Goal: Task Accomplishment & Management: Complete application form

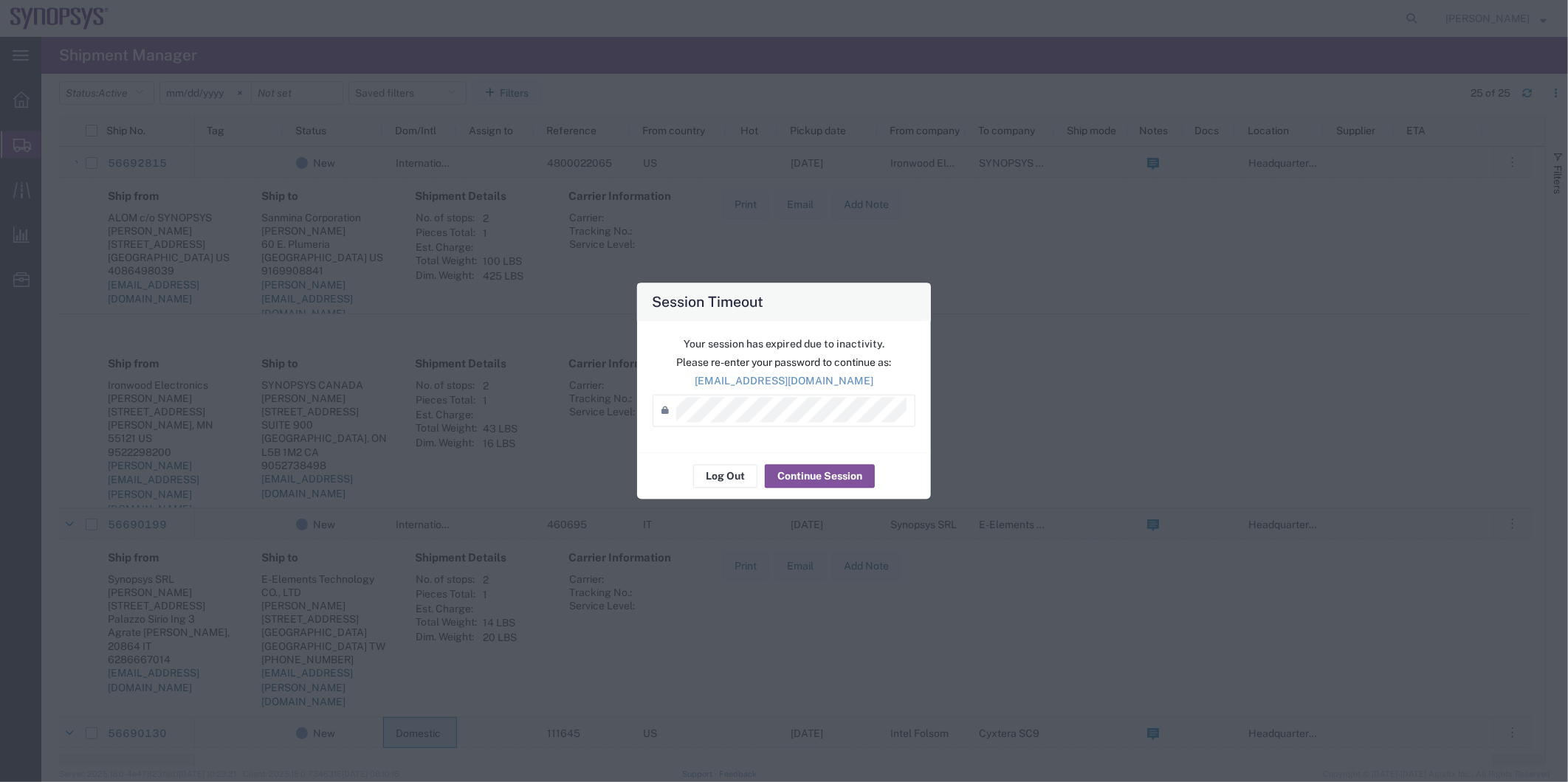
scroll to position [245, 0]
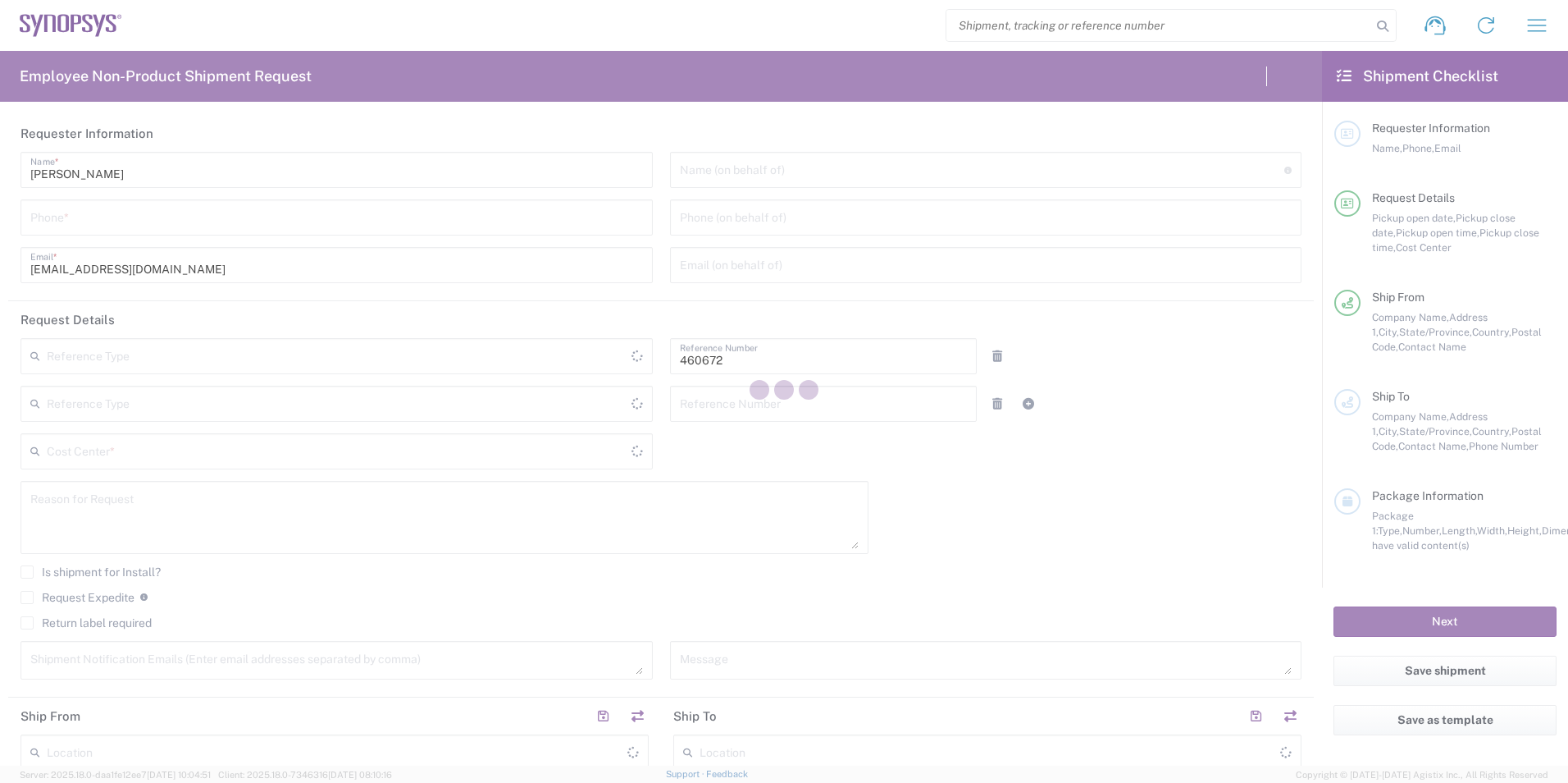
type input "Department"
type input "US01, FIN, Distri 460672"
type input "United States"
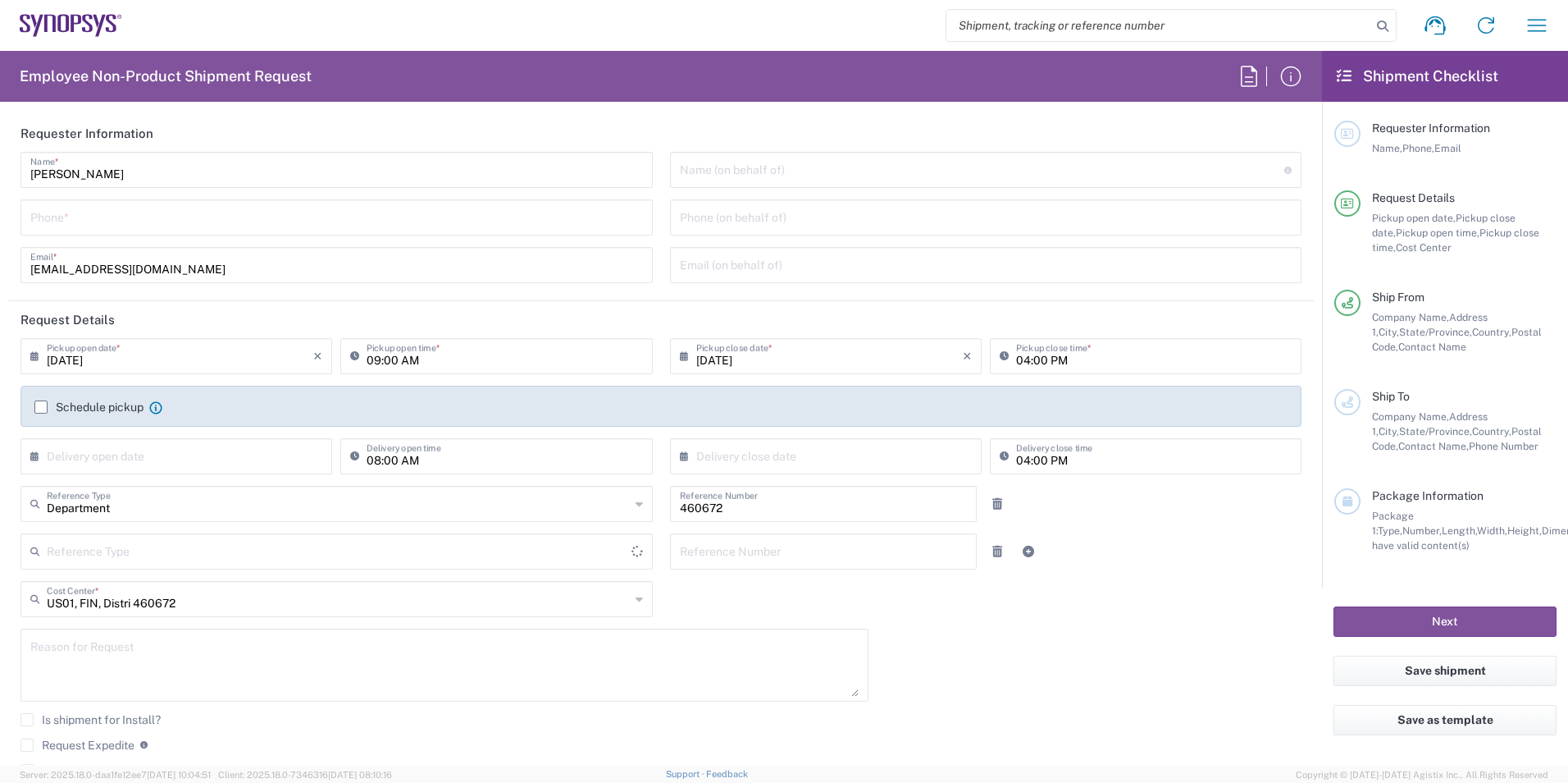
type input "California"
type input "United States"
type input "Delivered at Place"
type input "Headquarters USSV"
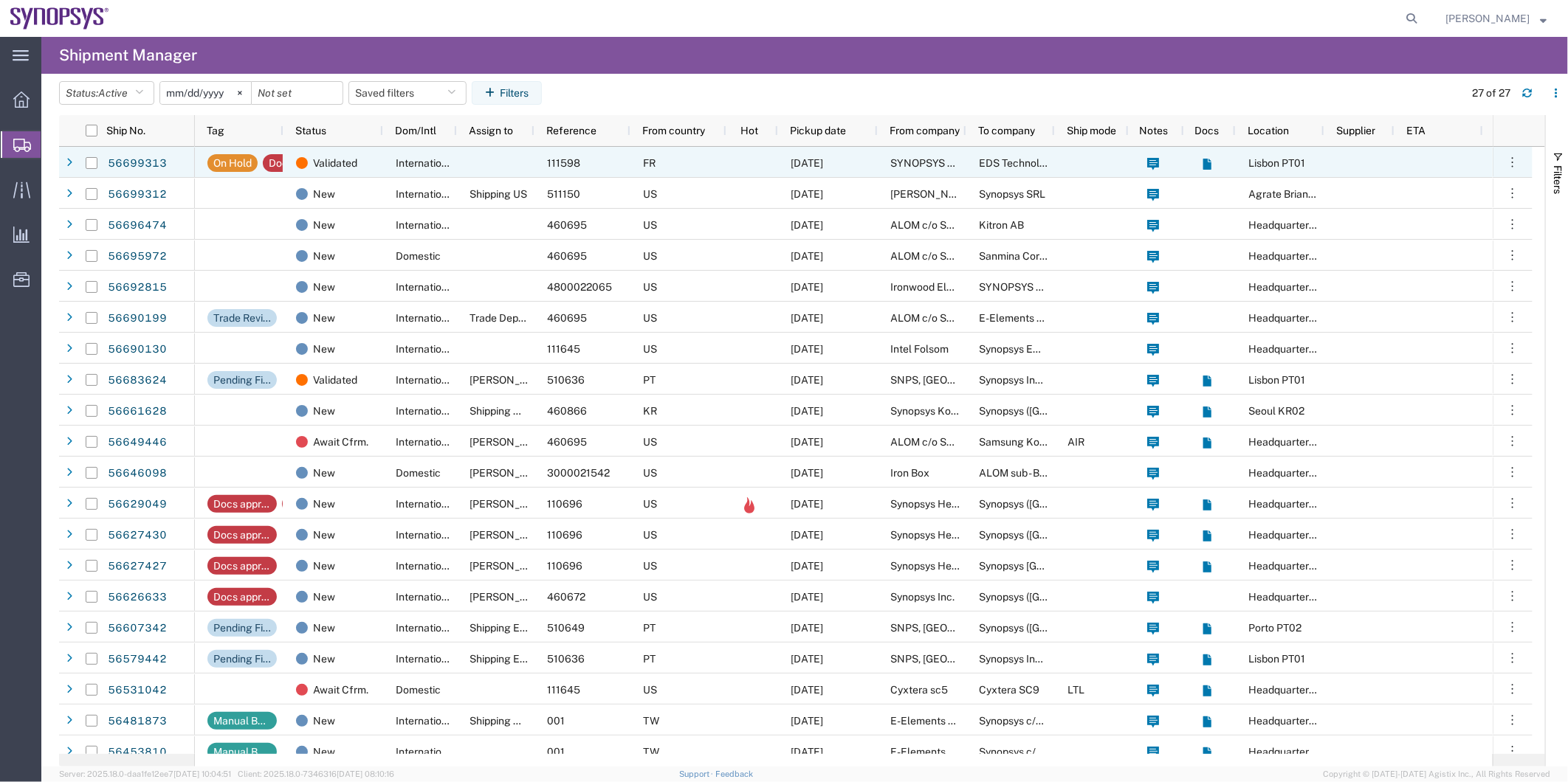
click at [458, 161] on div at bounding box center [495, 162] width 77 height 31
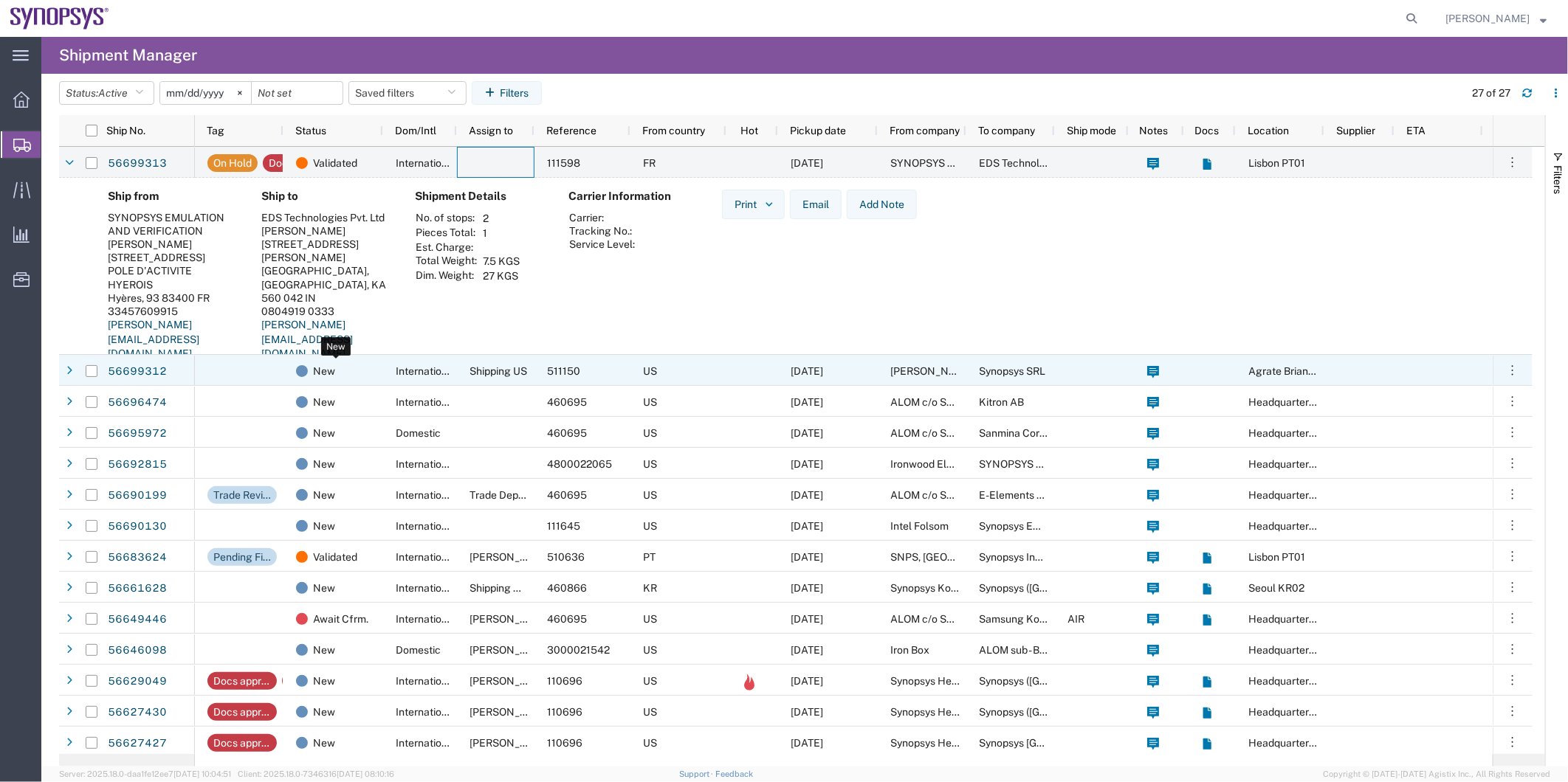
click at [355, 371] on div "New" at bounding box center [335, 370] width 80 height 31
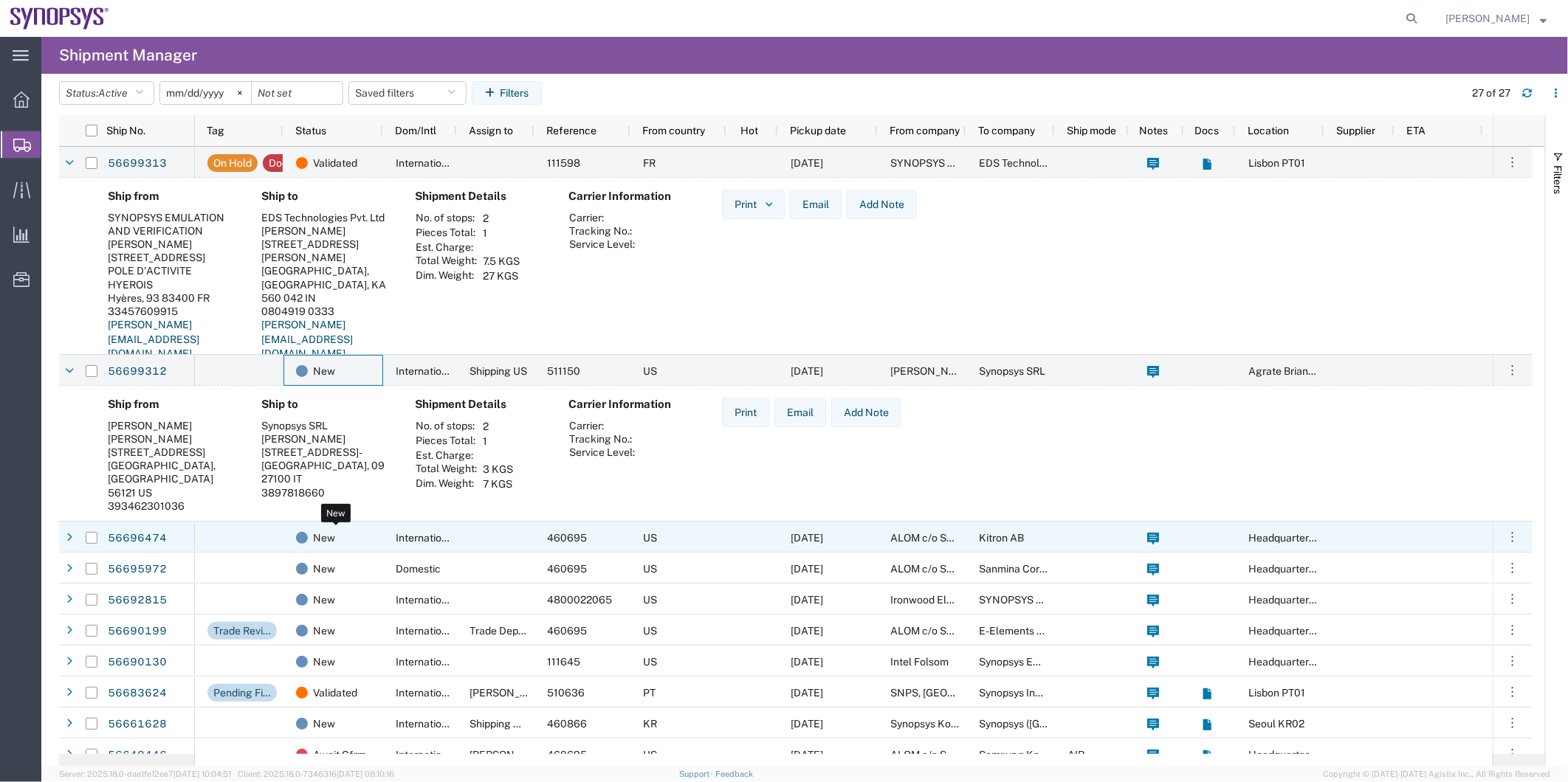
click at [374, 536] on div "New" at bounding box center [335, 537] width 80 height 31
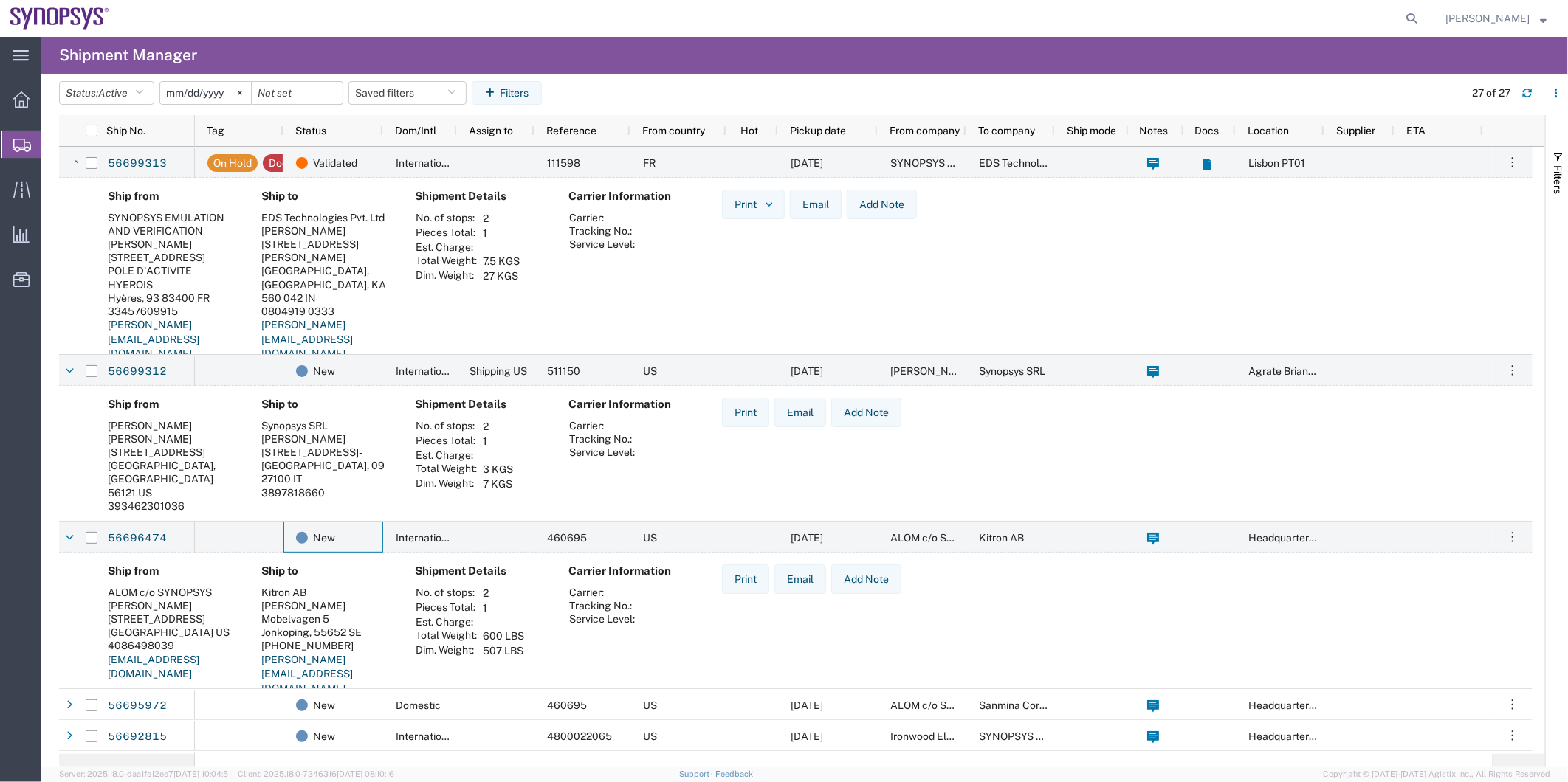
scroll to position [164, 0]
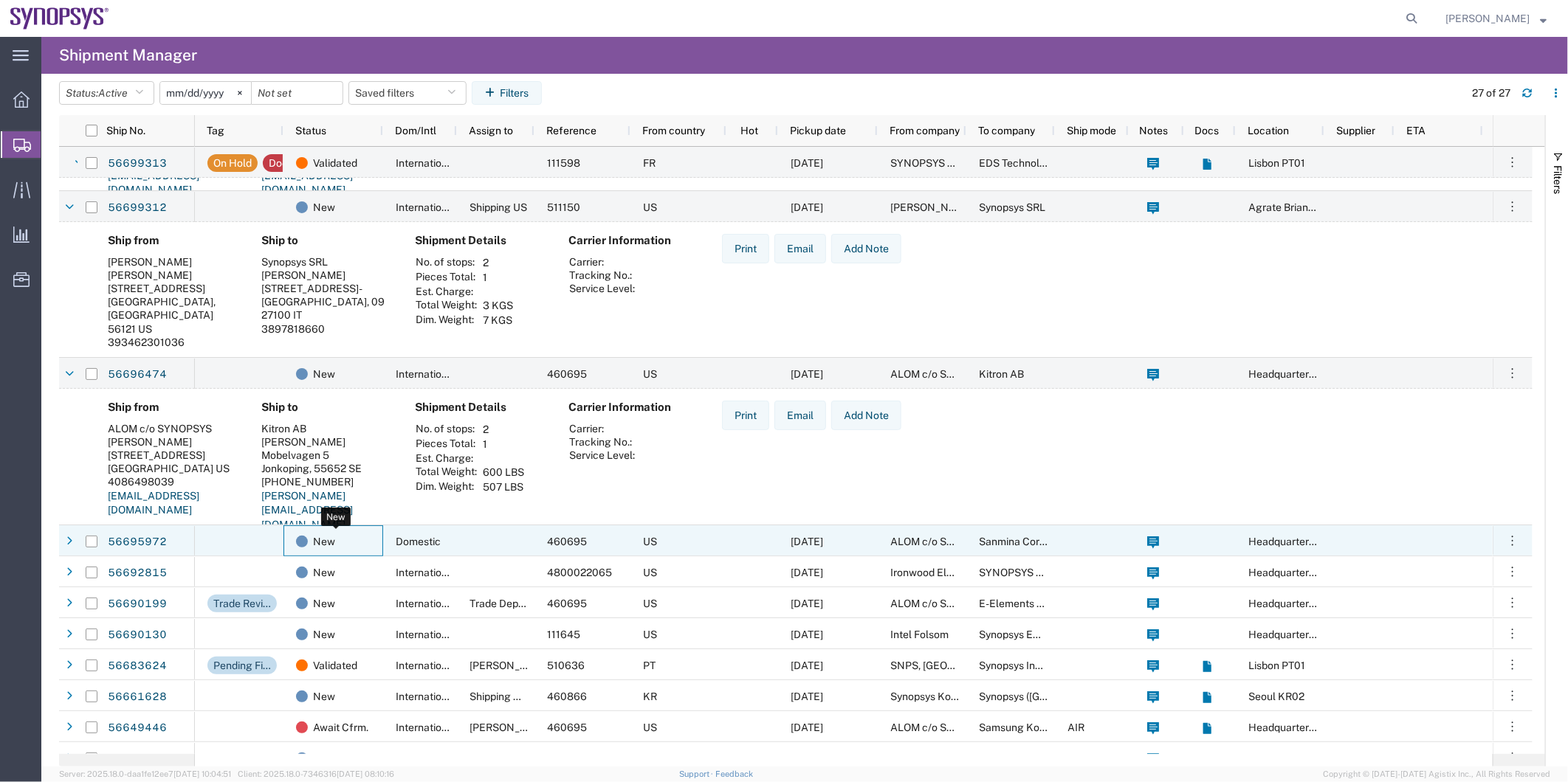
click at [370, 539] on div "New" at bounding box center [335, 541] width 80 height 31
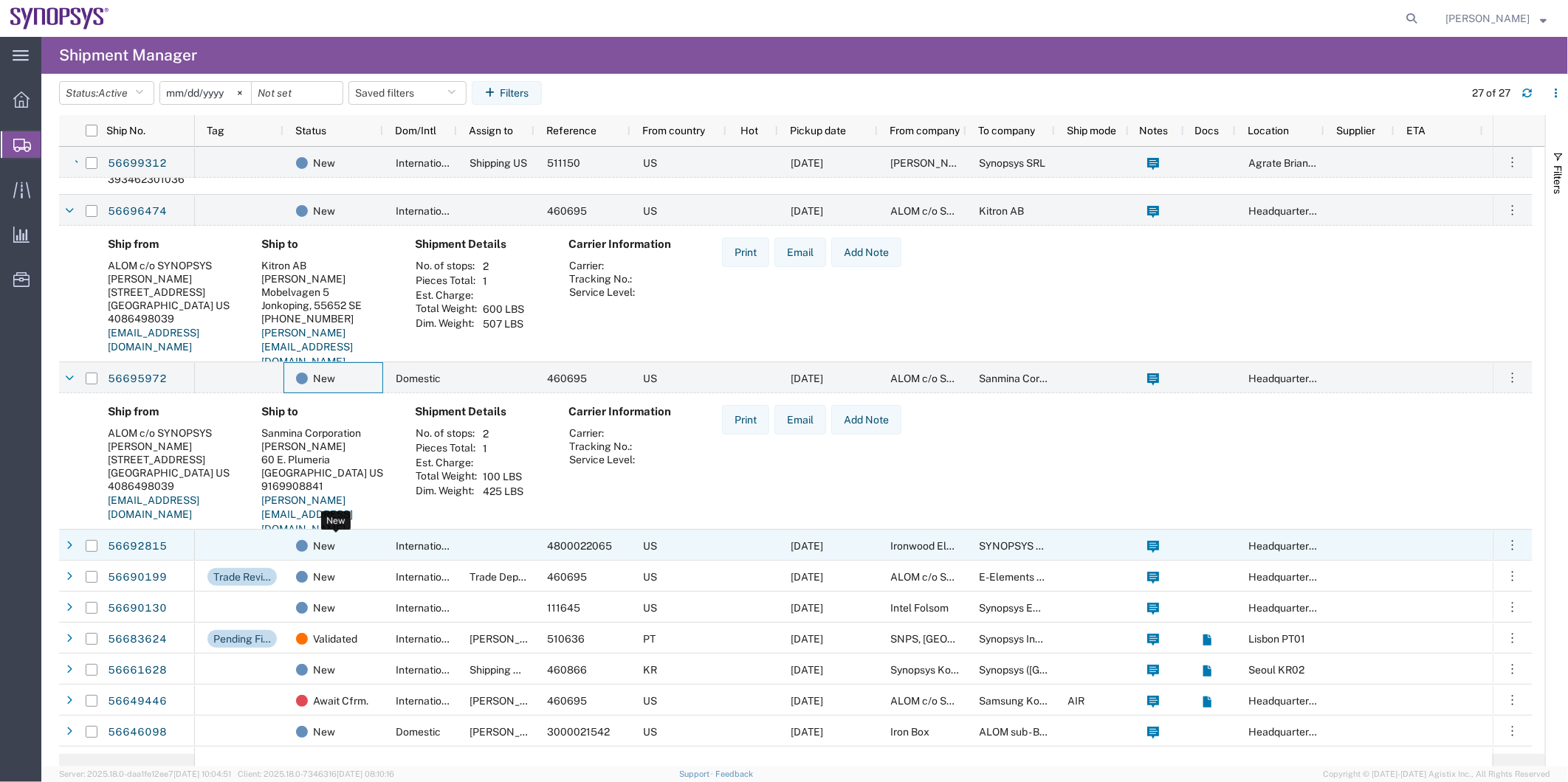
scroll to position [328, 0]
click at [370, 537] on div "New" at bounding box center [335, 545] width 80 height 31
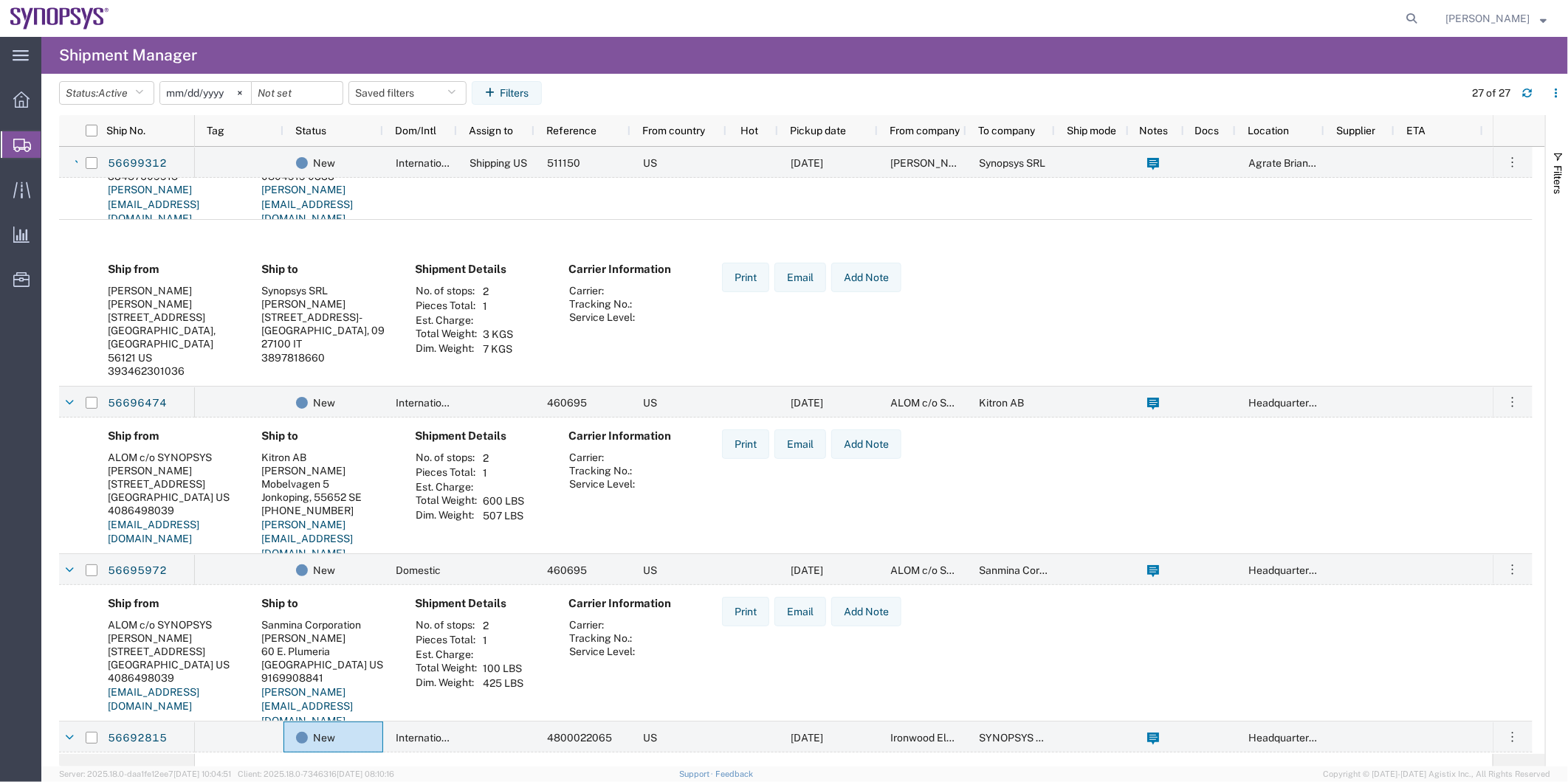
scroll to position [245, 0]
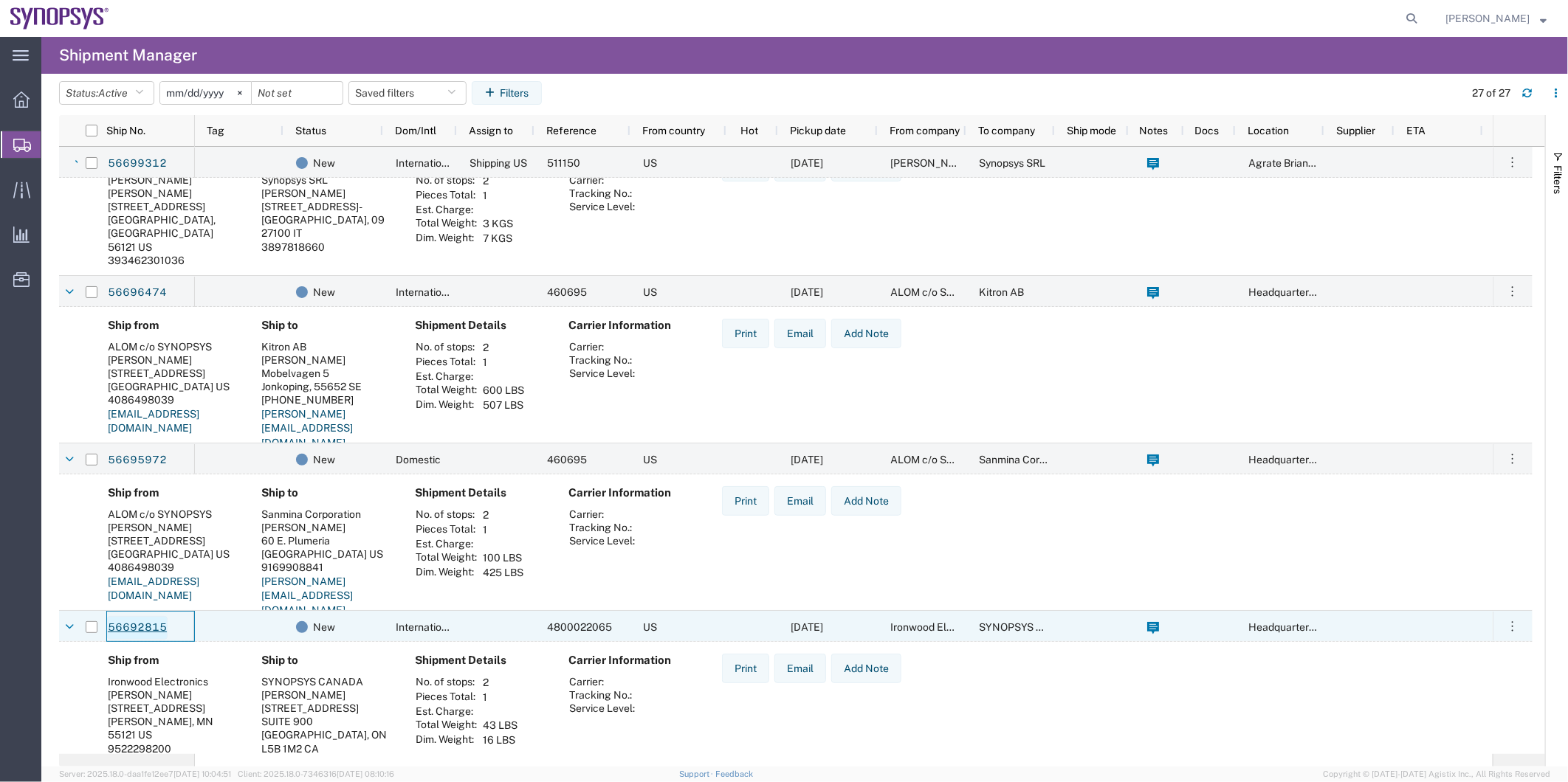
click at [140, 625] on link "56692815" at bounding box center [137, 628] width 61 height 24
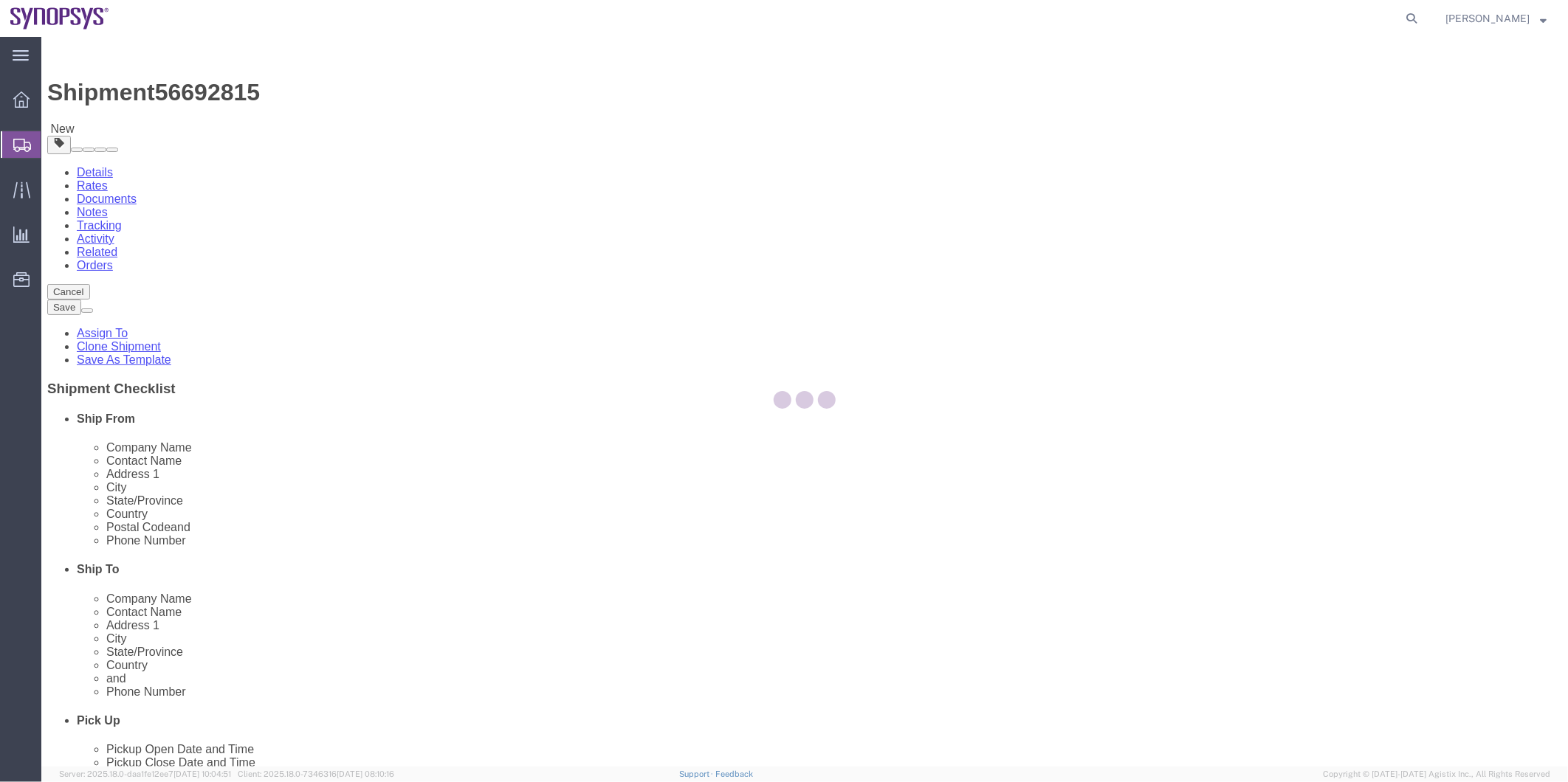
select select
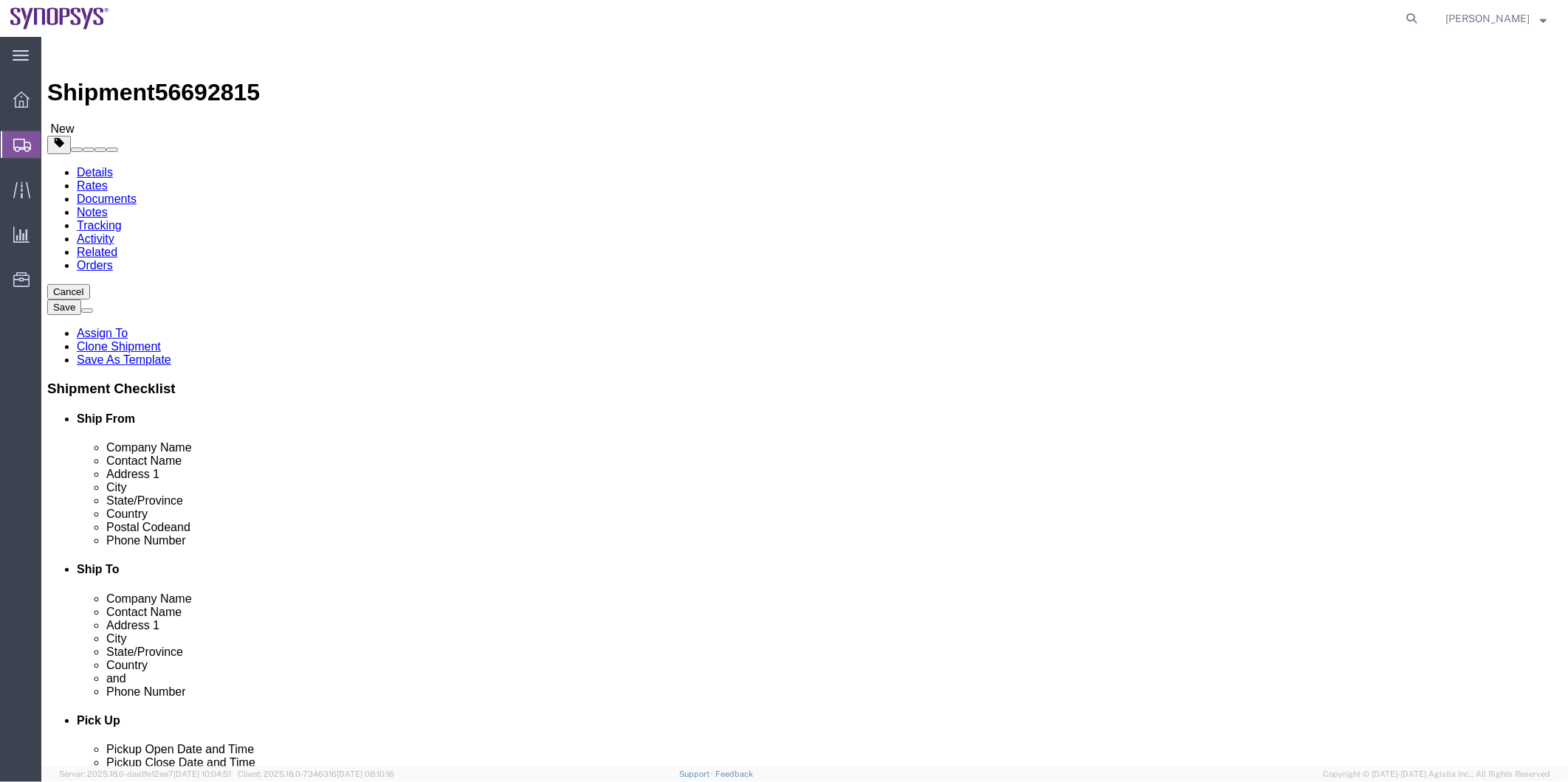
click span "56692815"
drag, startPoint x: 201, startPoint y: 53, endPoint x: 159, endPoint y: 16, distance: 56.0
copy span "56692815"
click icon "button"
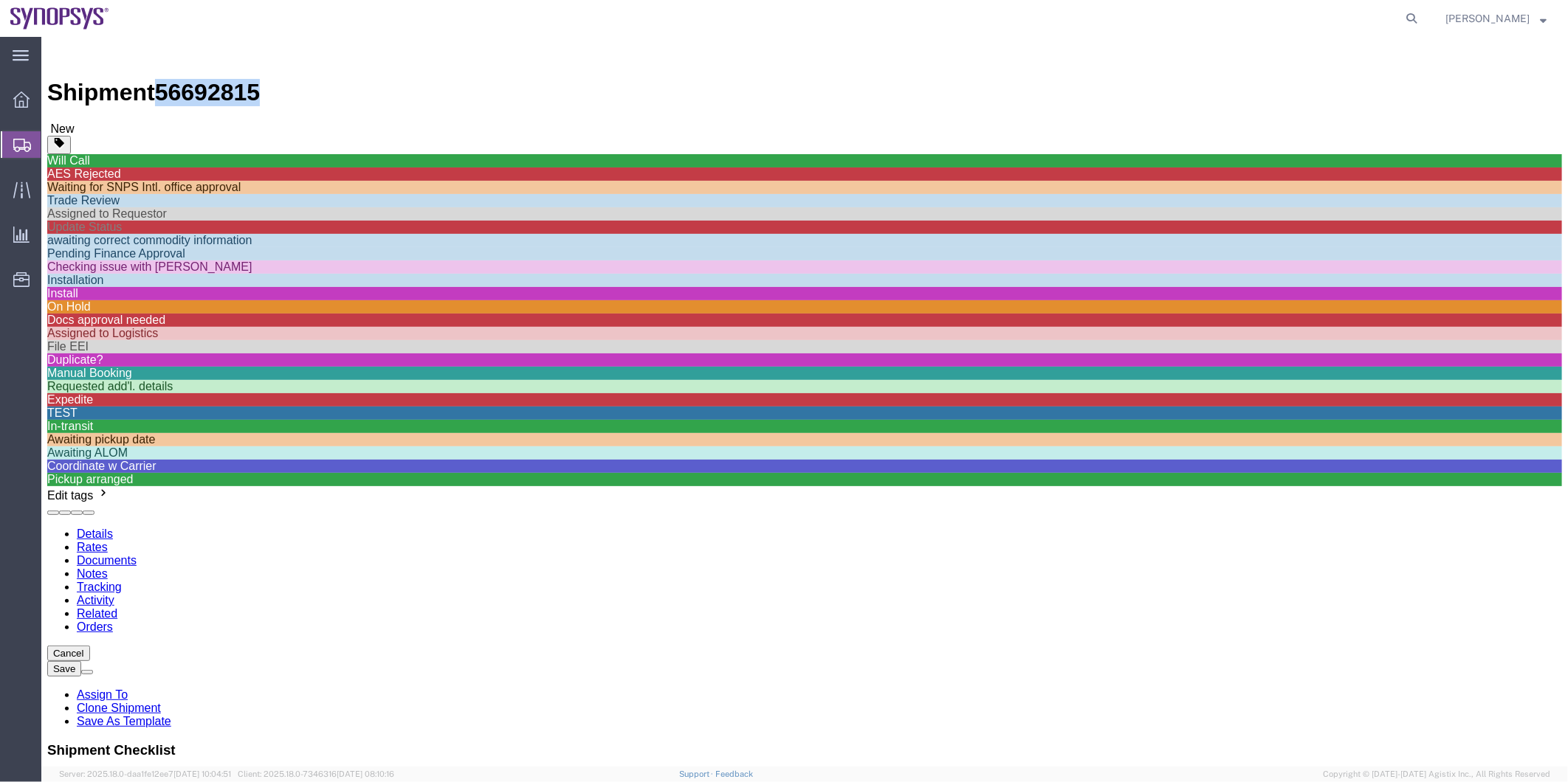
scroll to position [410, 0]
click div "Requested add'l. details"
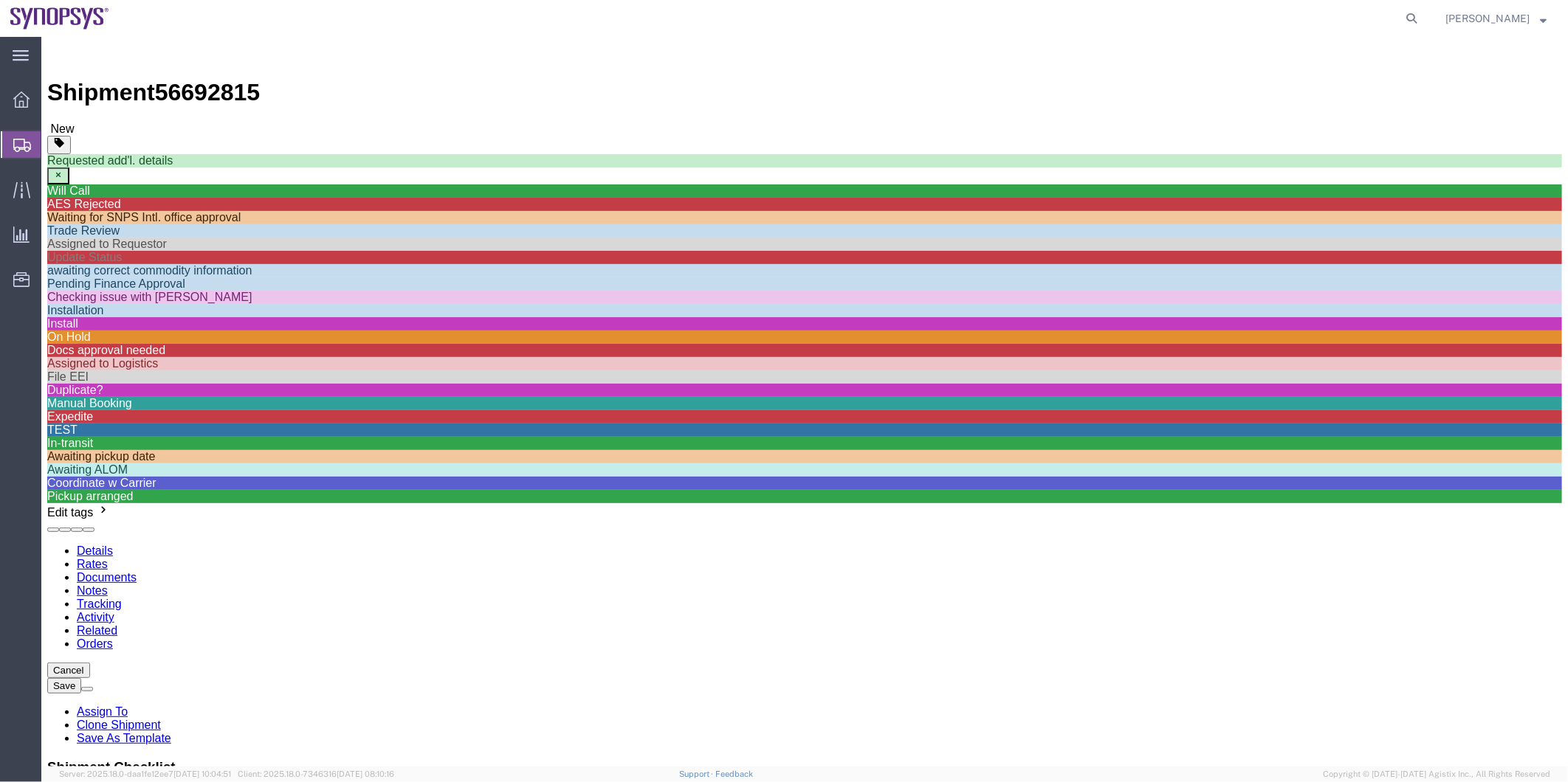
click div "Shipment Information Package Information Special Services"
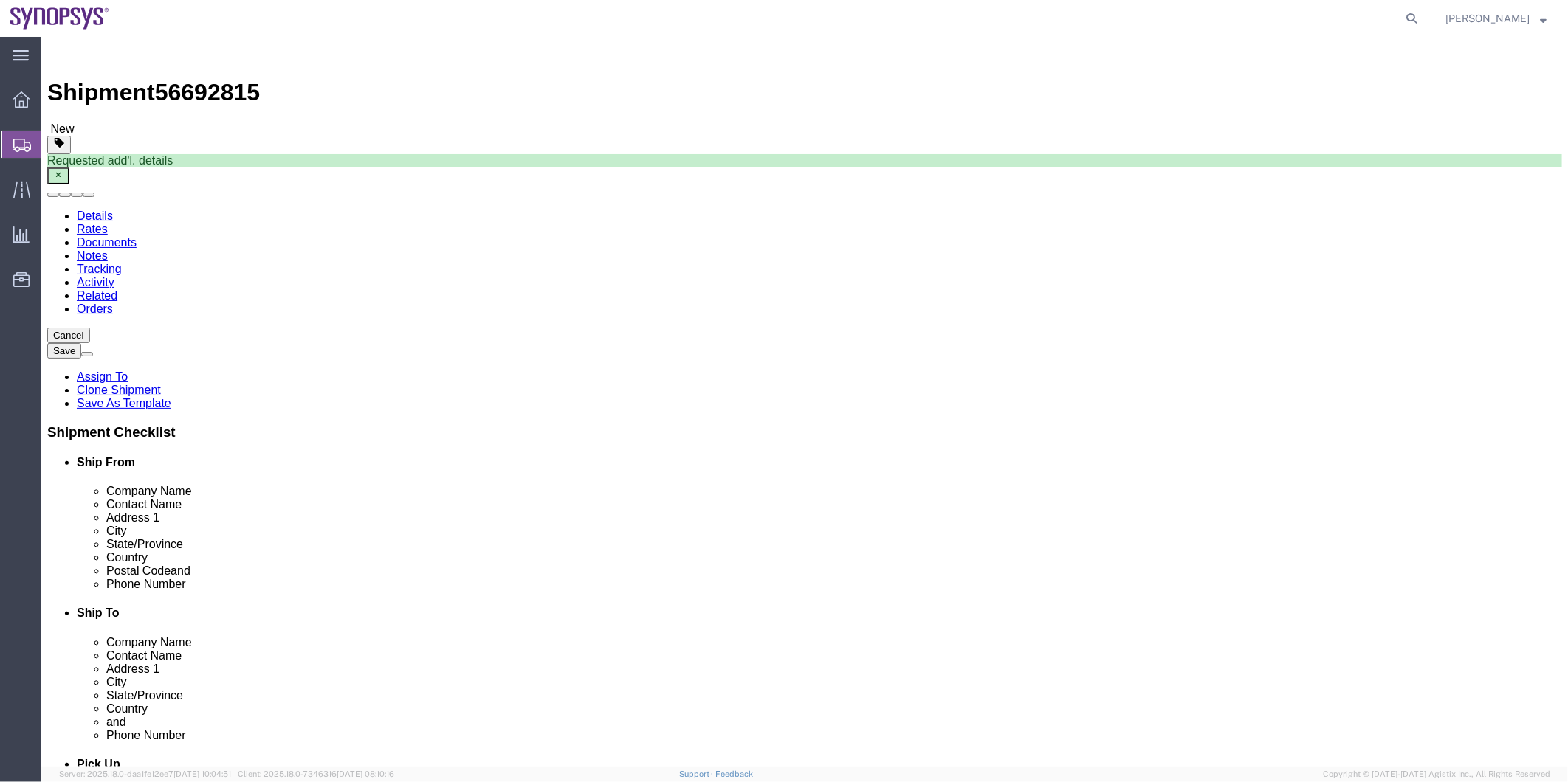
click at [0, 0] on span "Shipment Manager" at bounding box center [0, 0] width 0 height 0
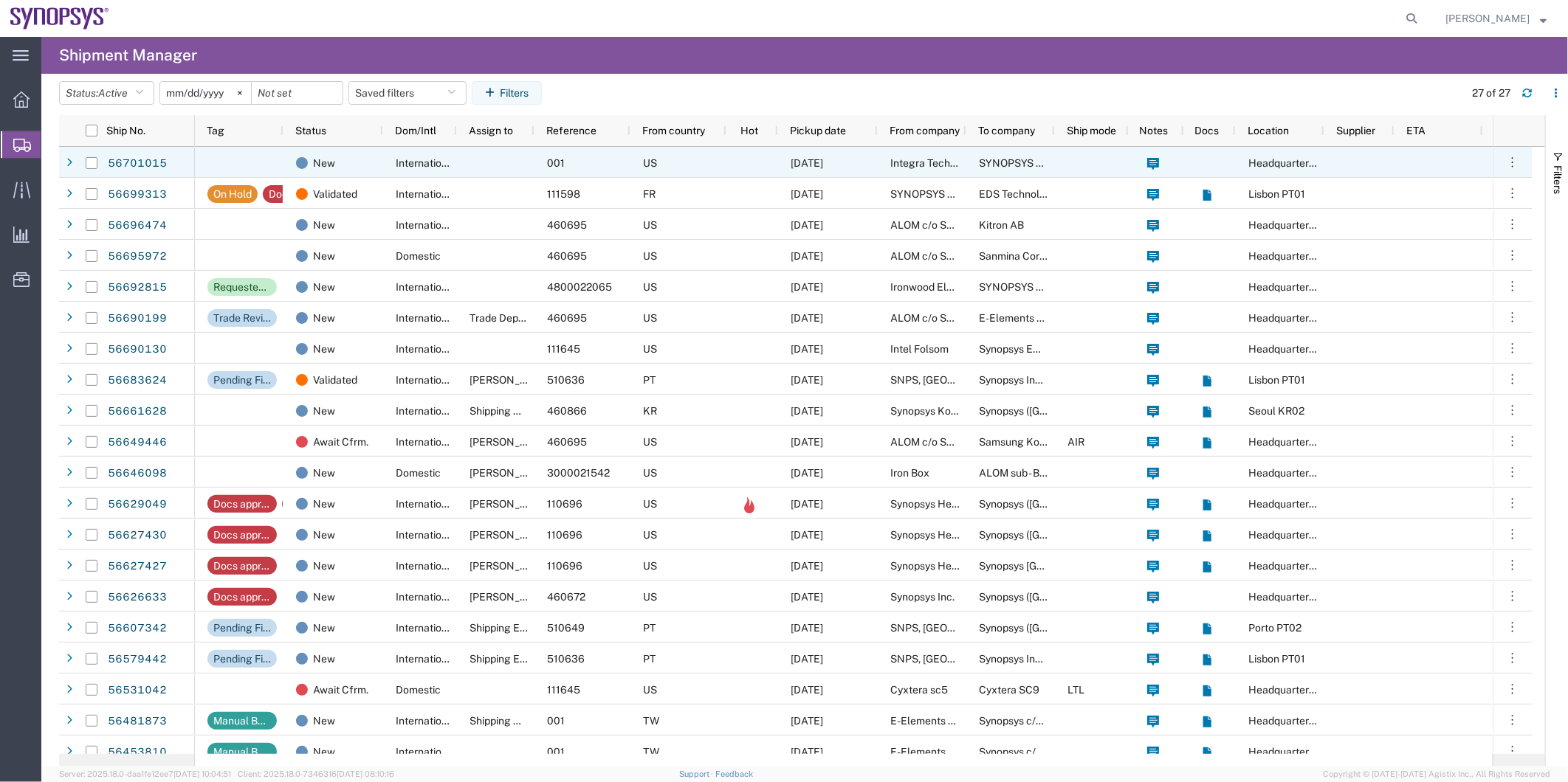
click at [503, 150] on div at bounding box center [495, 162] width 77 height 31
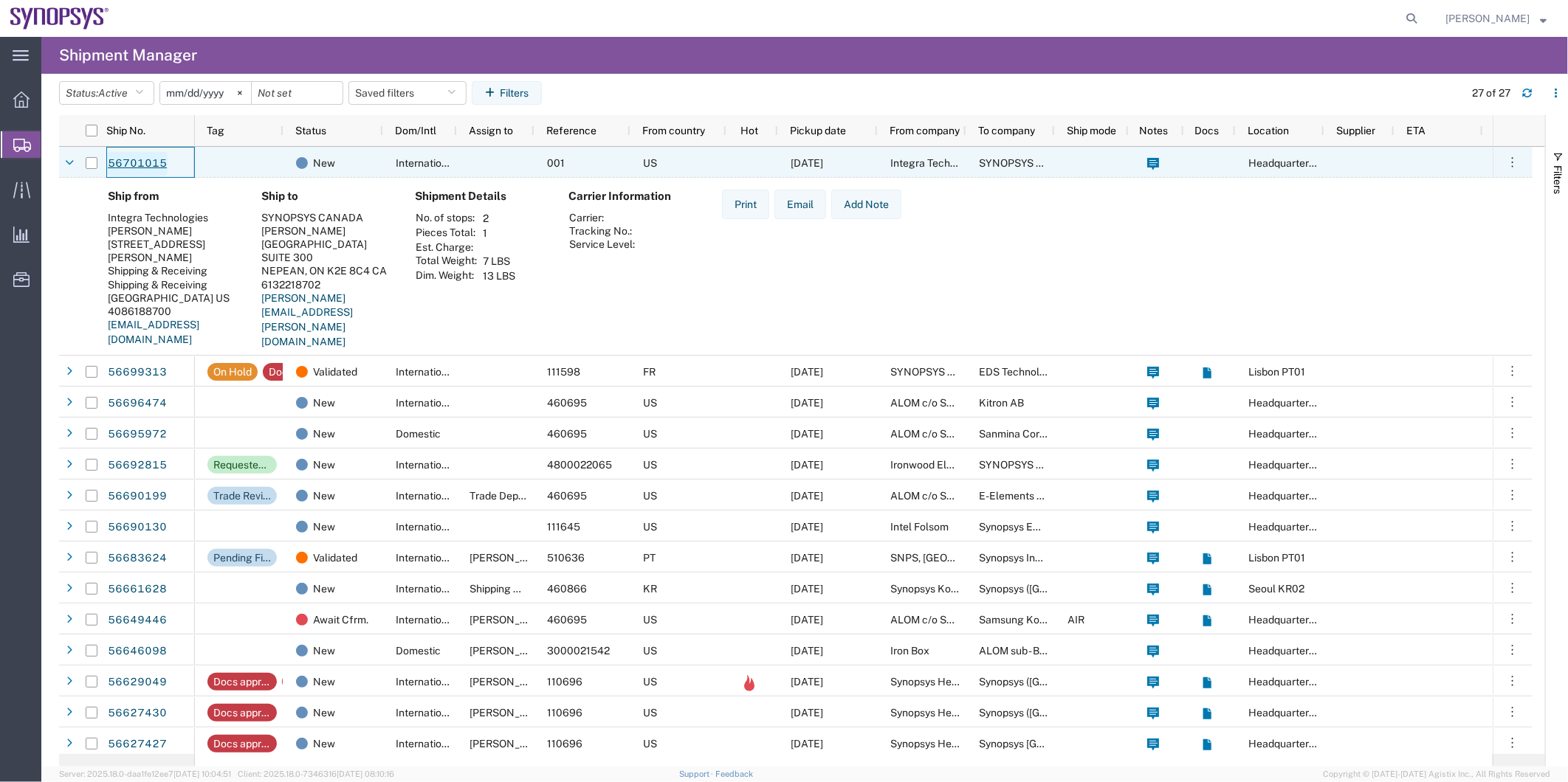
click at [137, 166] on link "56701015" at bounding box center [137, 164] width 61 height 24
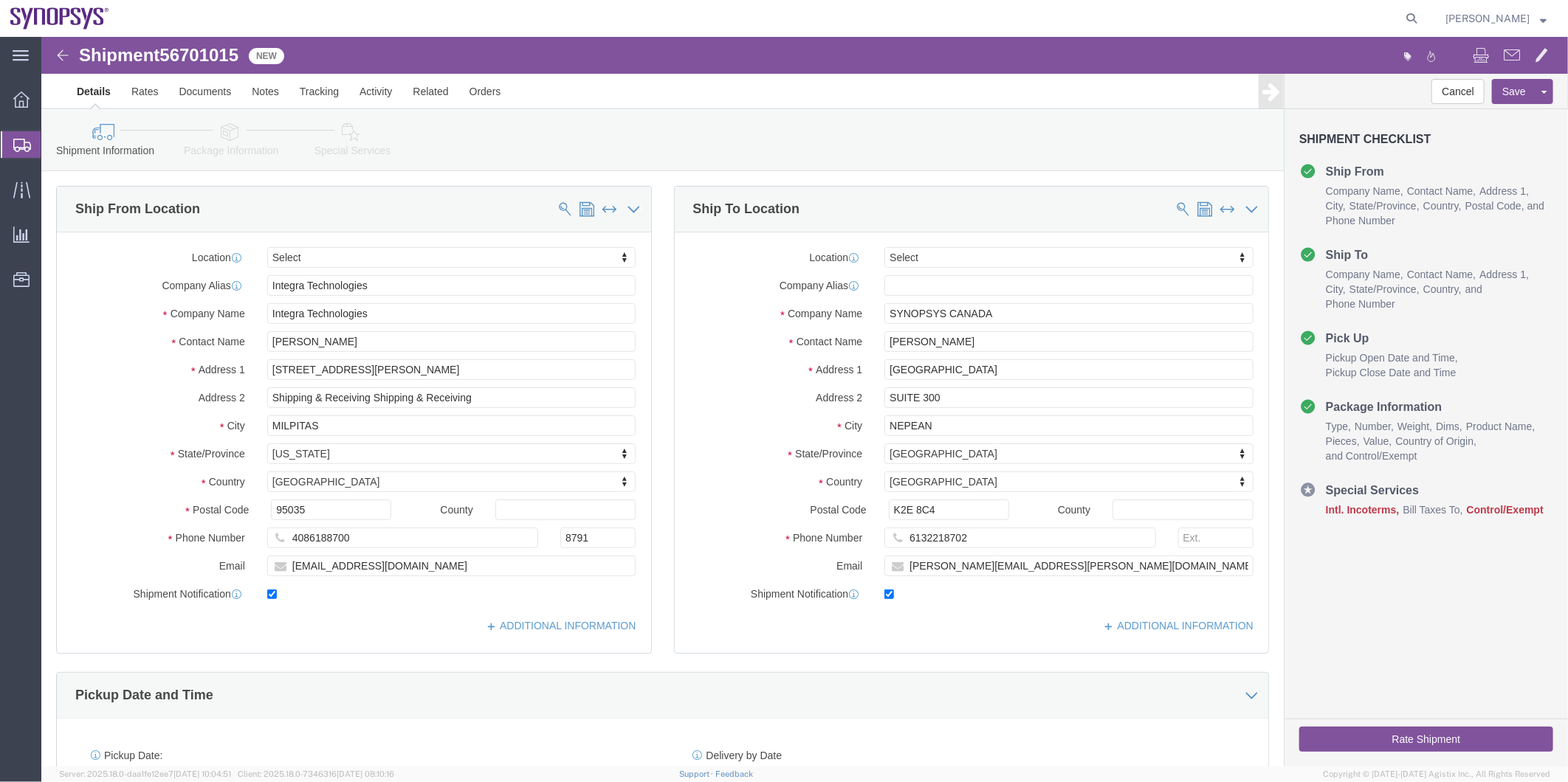
select select
click icon
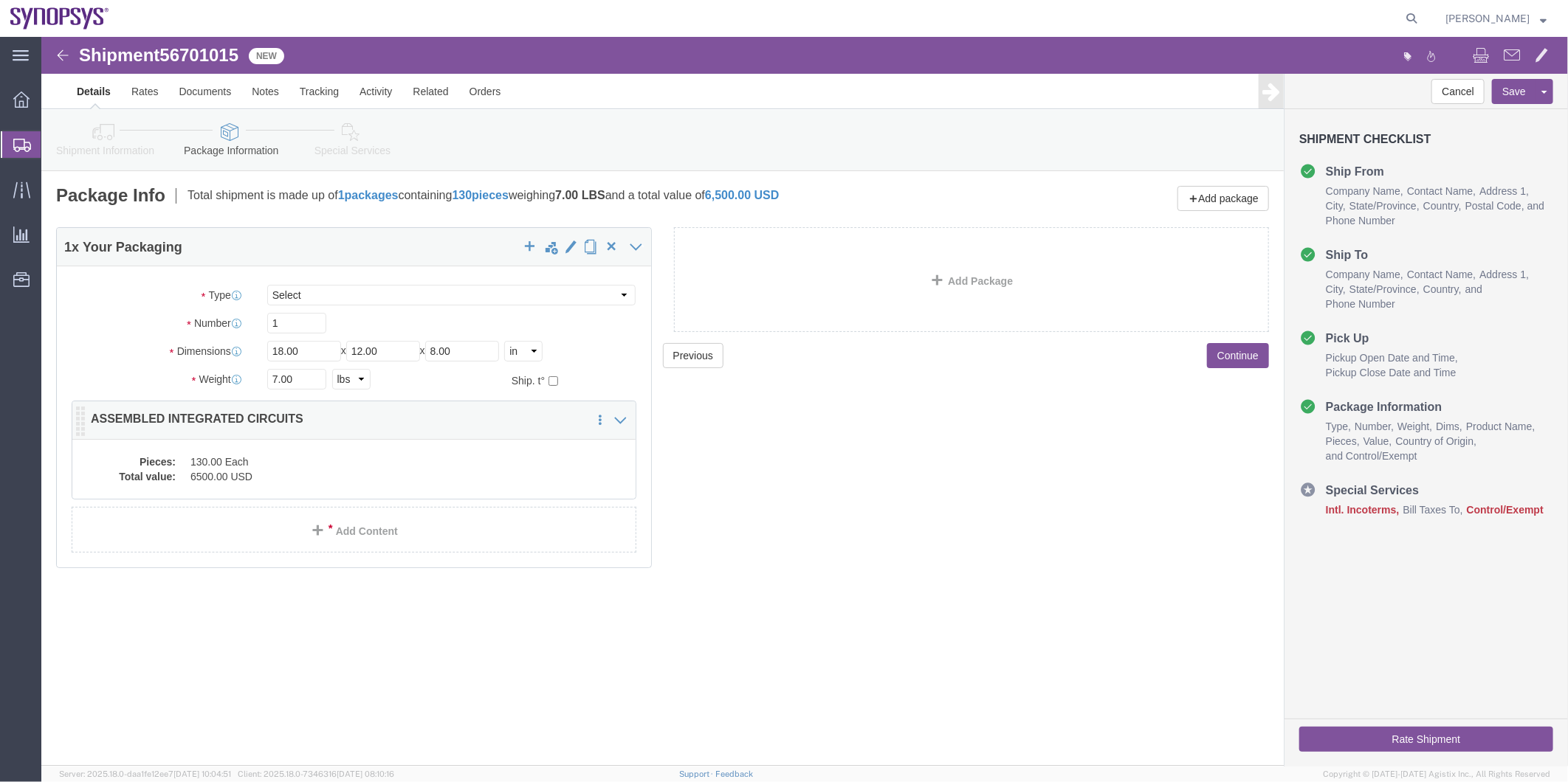
click div "Pieces: 130.00 Each Total value: 6500.00 USD"
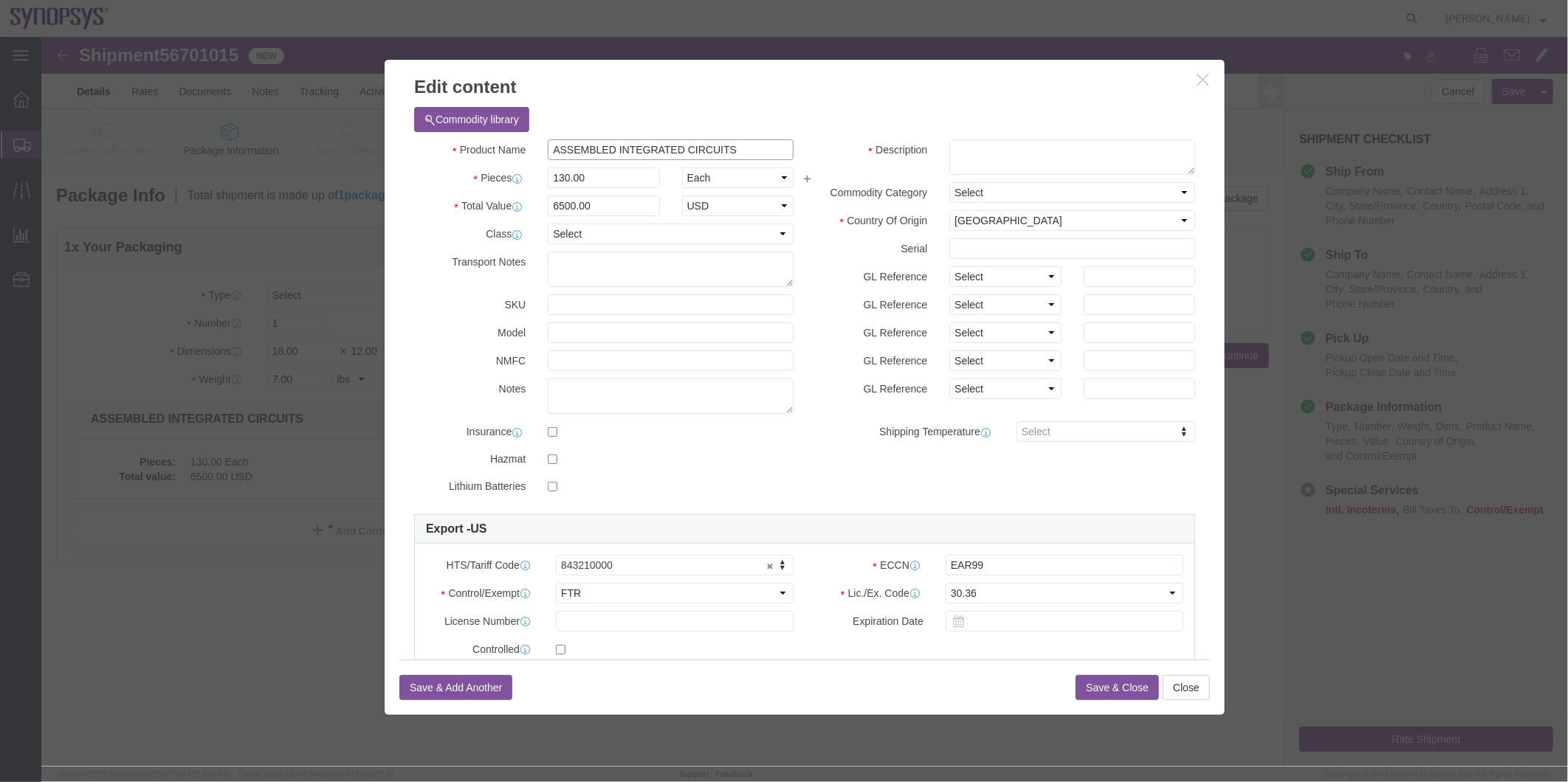
drag, startPoint x: 720, startPoint y: 115, endPoint x: 451, endPoint y: 123, distance: 269.1
click div "Product Name ASSEMBLED INTEGRATED CIRCUITS Pieces 130.00 Select Bag Barrels 100…"
click textarea
paste textarea "ASSEMBLED INTEGRATED CIRCUITS"
type textarea "ASSEMBLED INTEGRATED CIRCUITS"
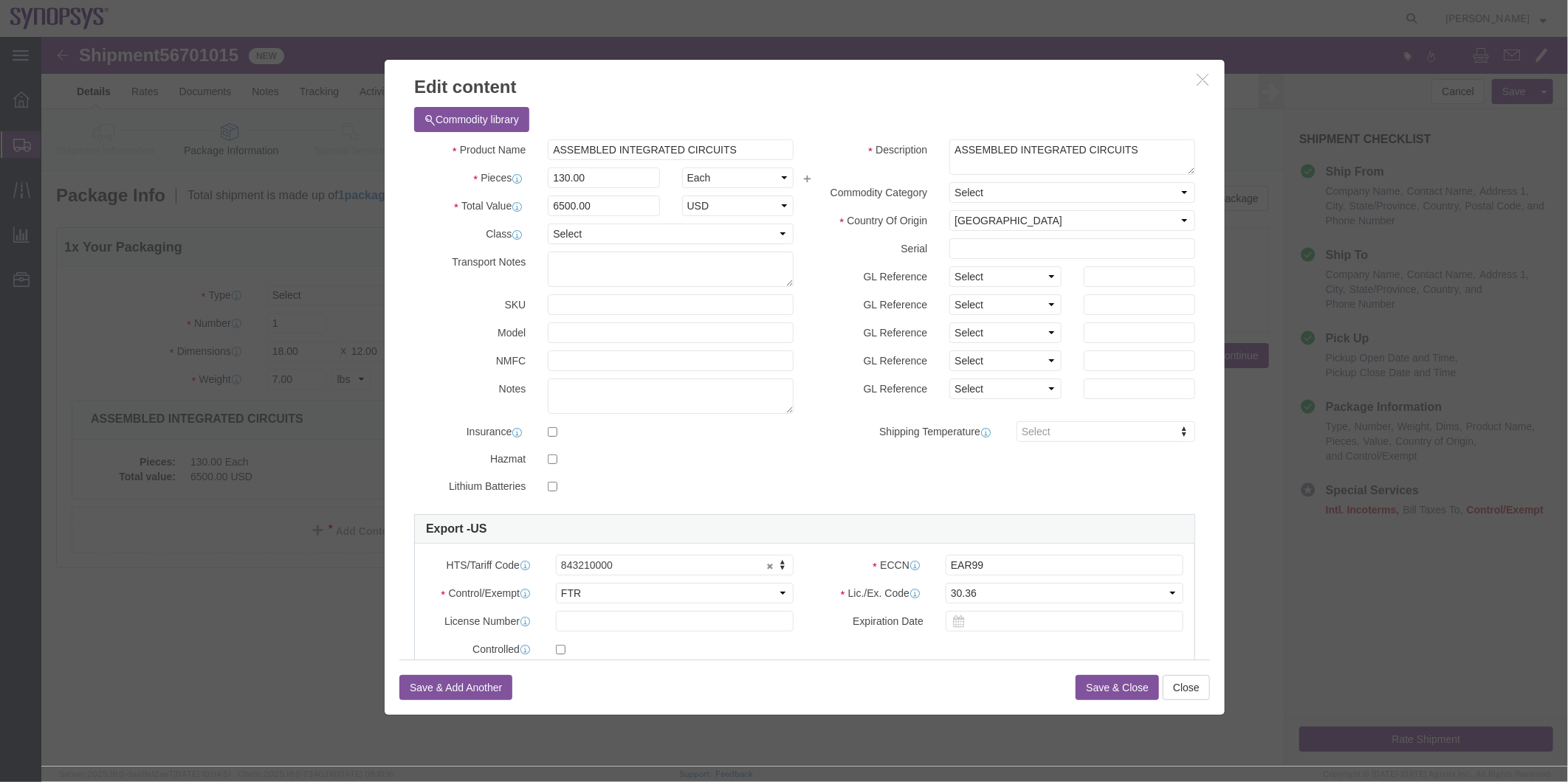
click button "Save & Close"
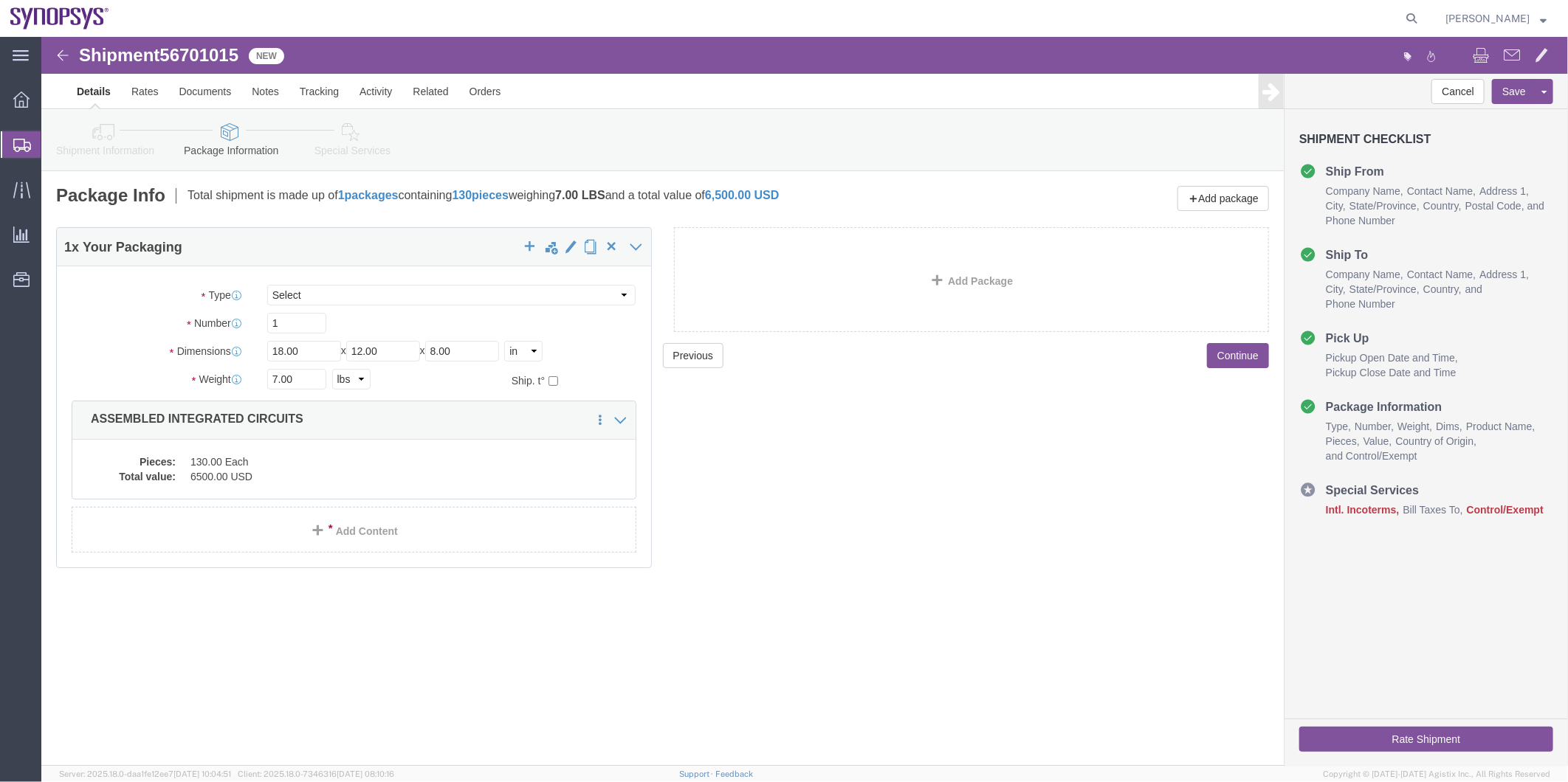
click icon
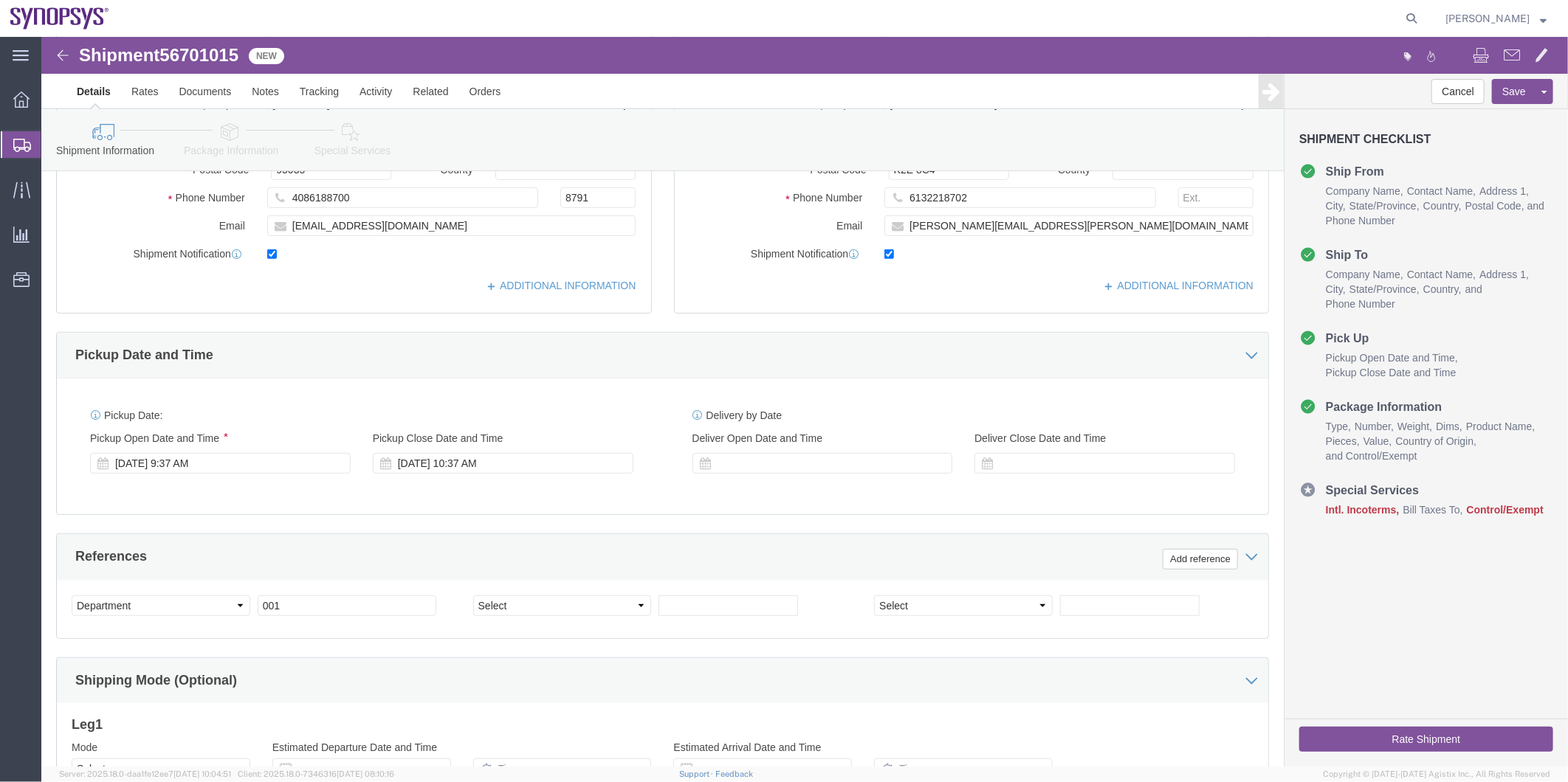
scroll to position [492, 0]
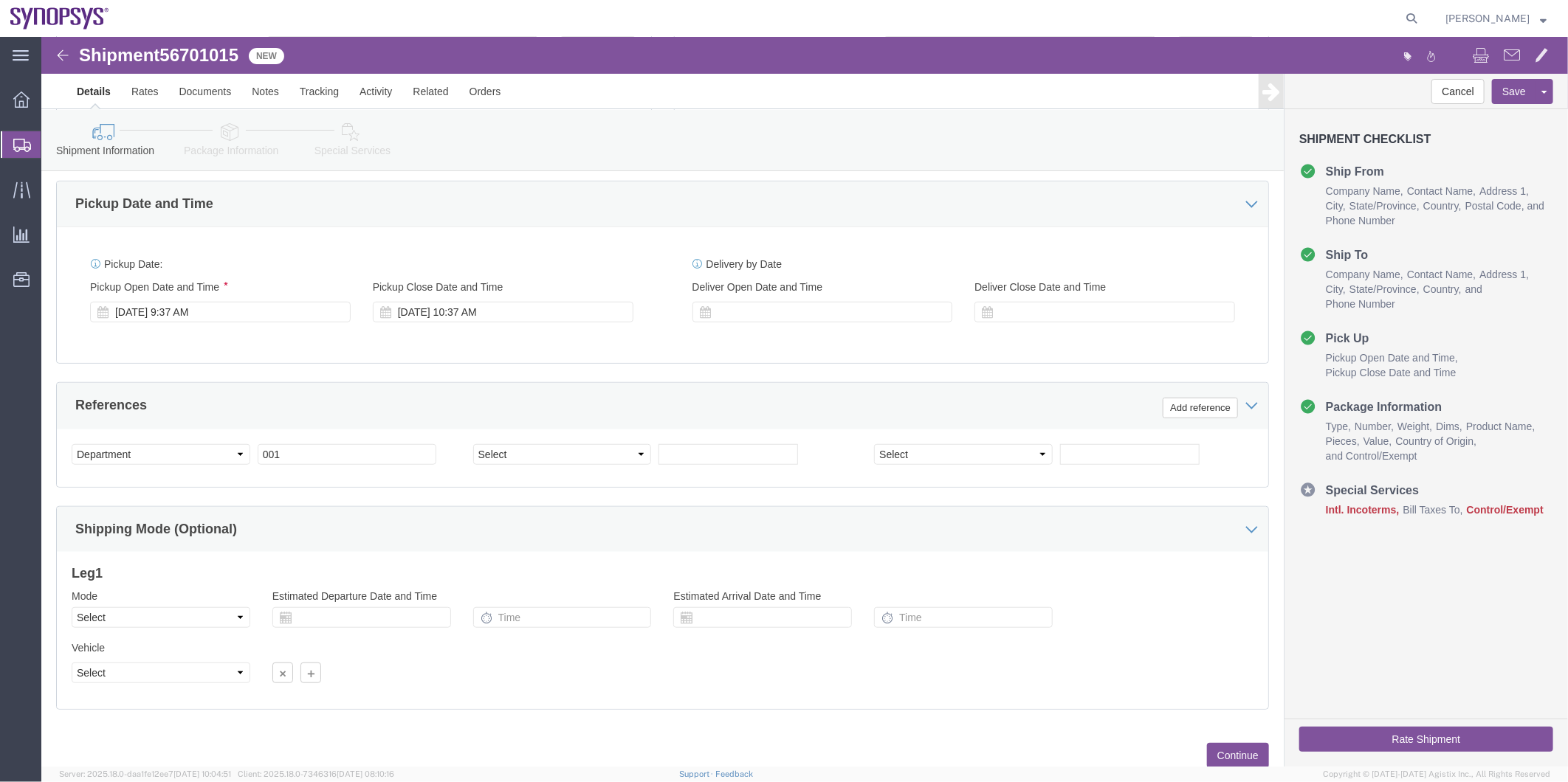
click icon
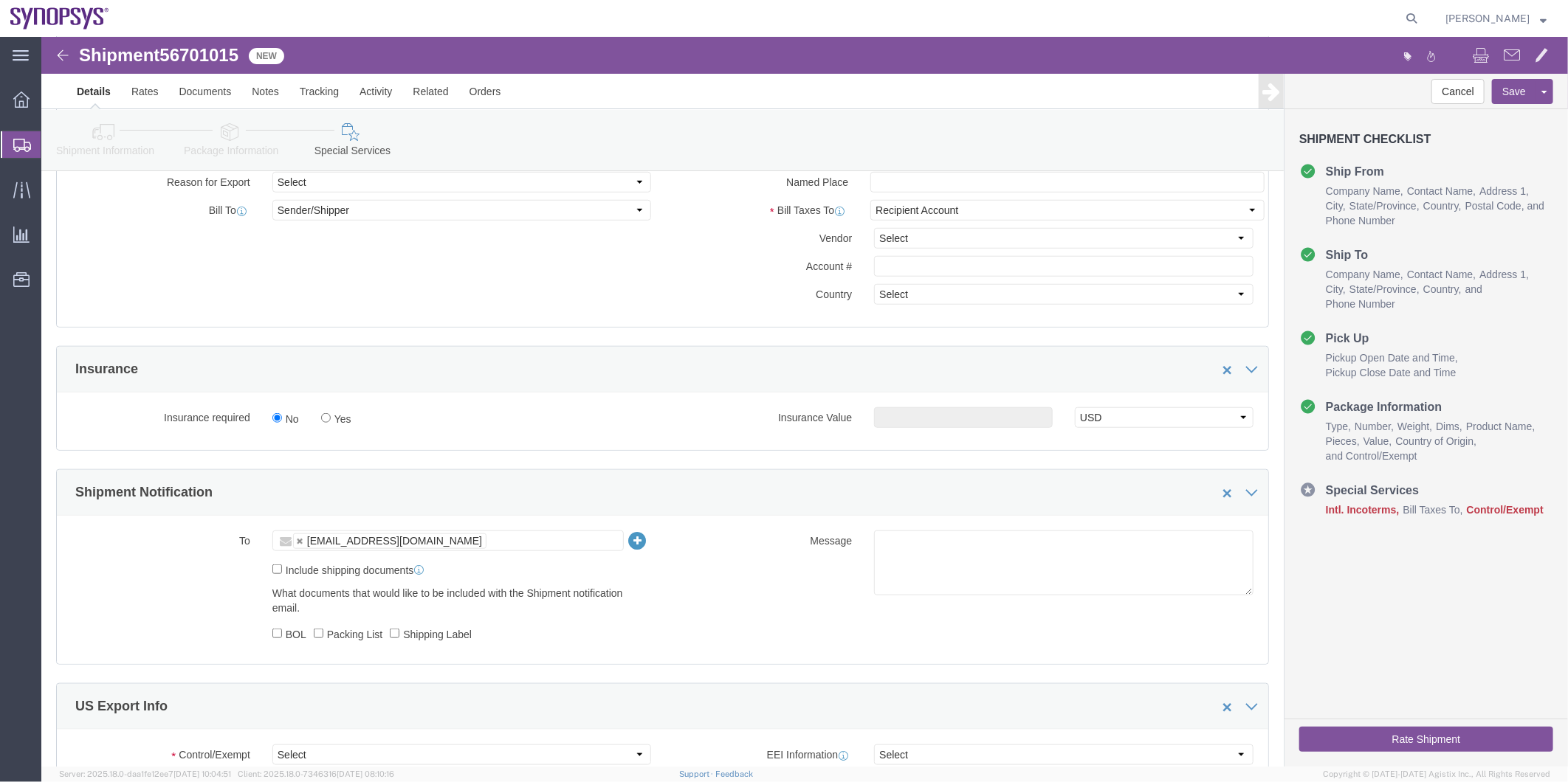
scroll to position [426, 0]
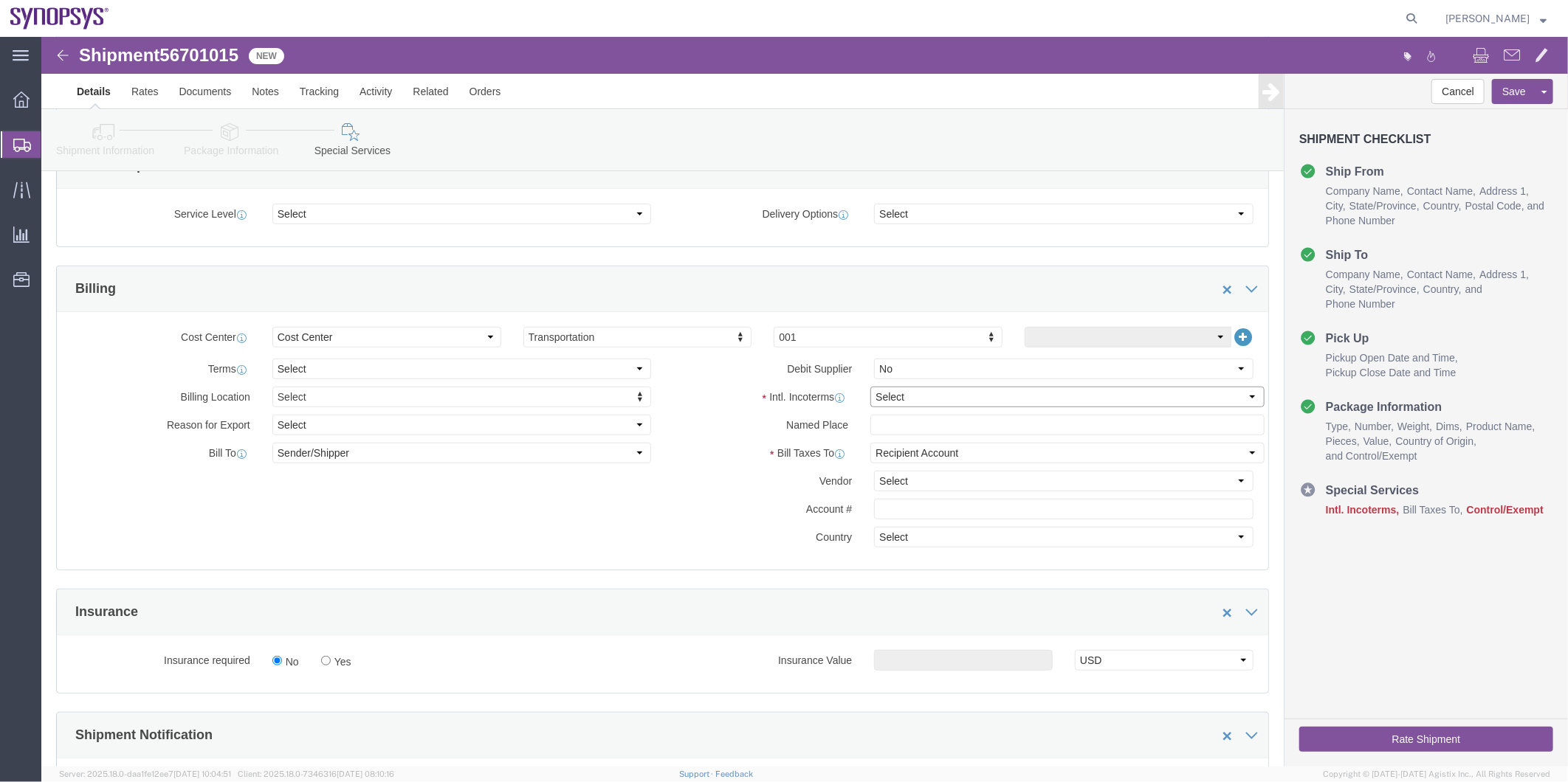
click select "Select Carriage Insurance Paid Carriage Paid To Cost and Freight Cost Insurance…"
select select "DAP"
click select "Select Carriage Insurance Paid Carriage Paid To Cost and Freight Cost Insurance…"
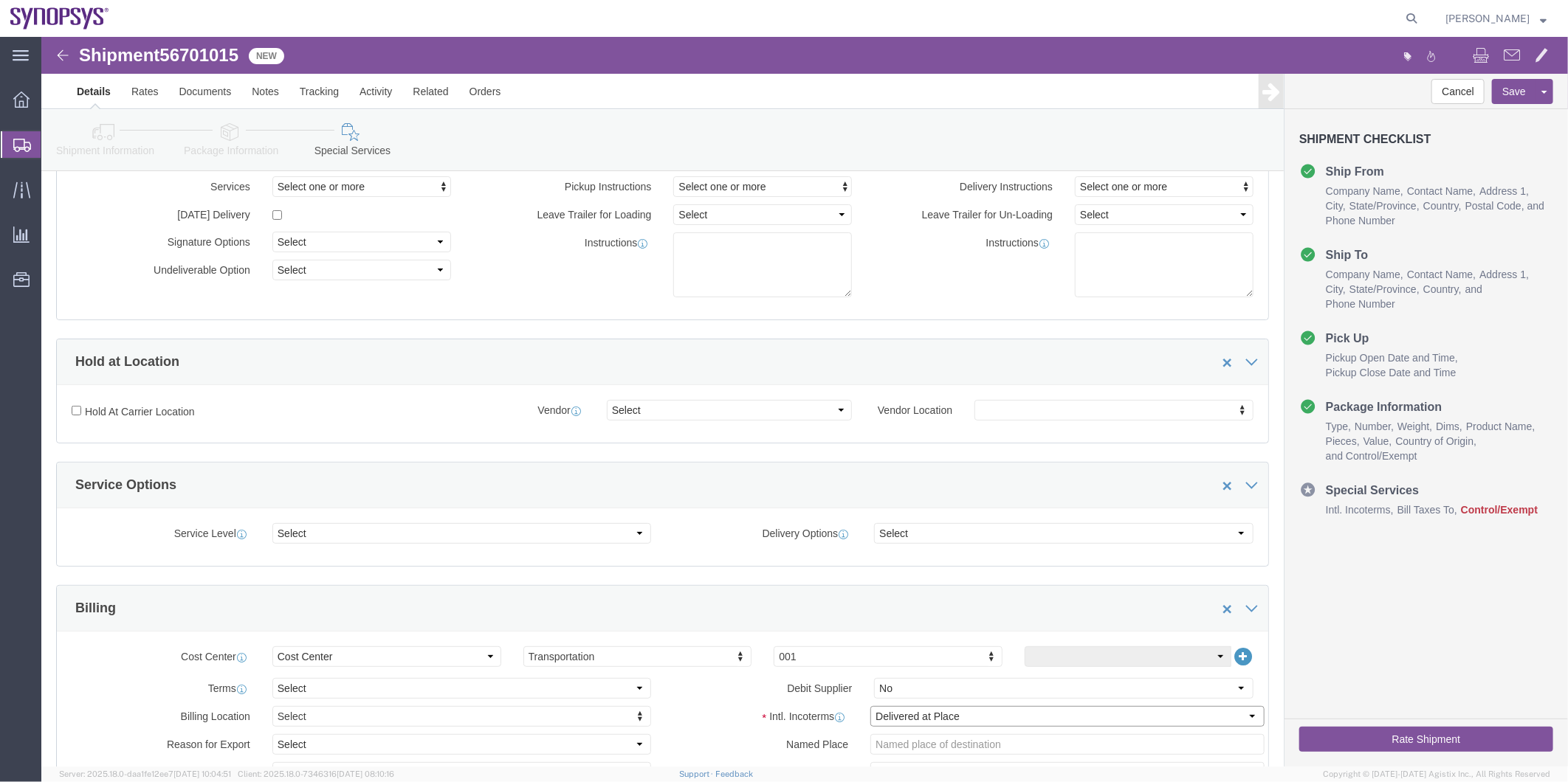
scroll to position [99, 0]
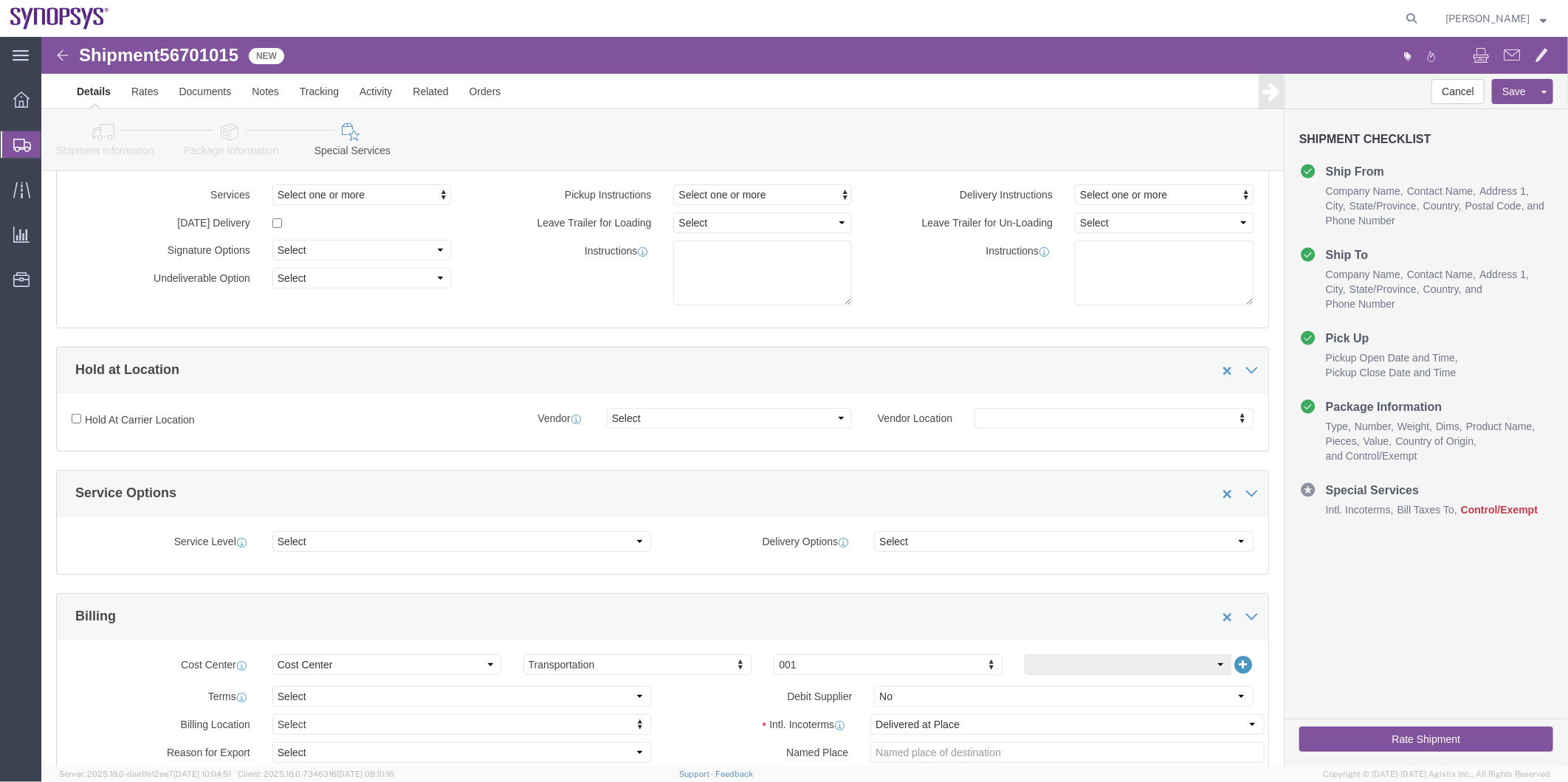
click icon
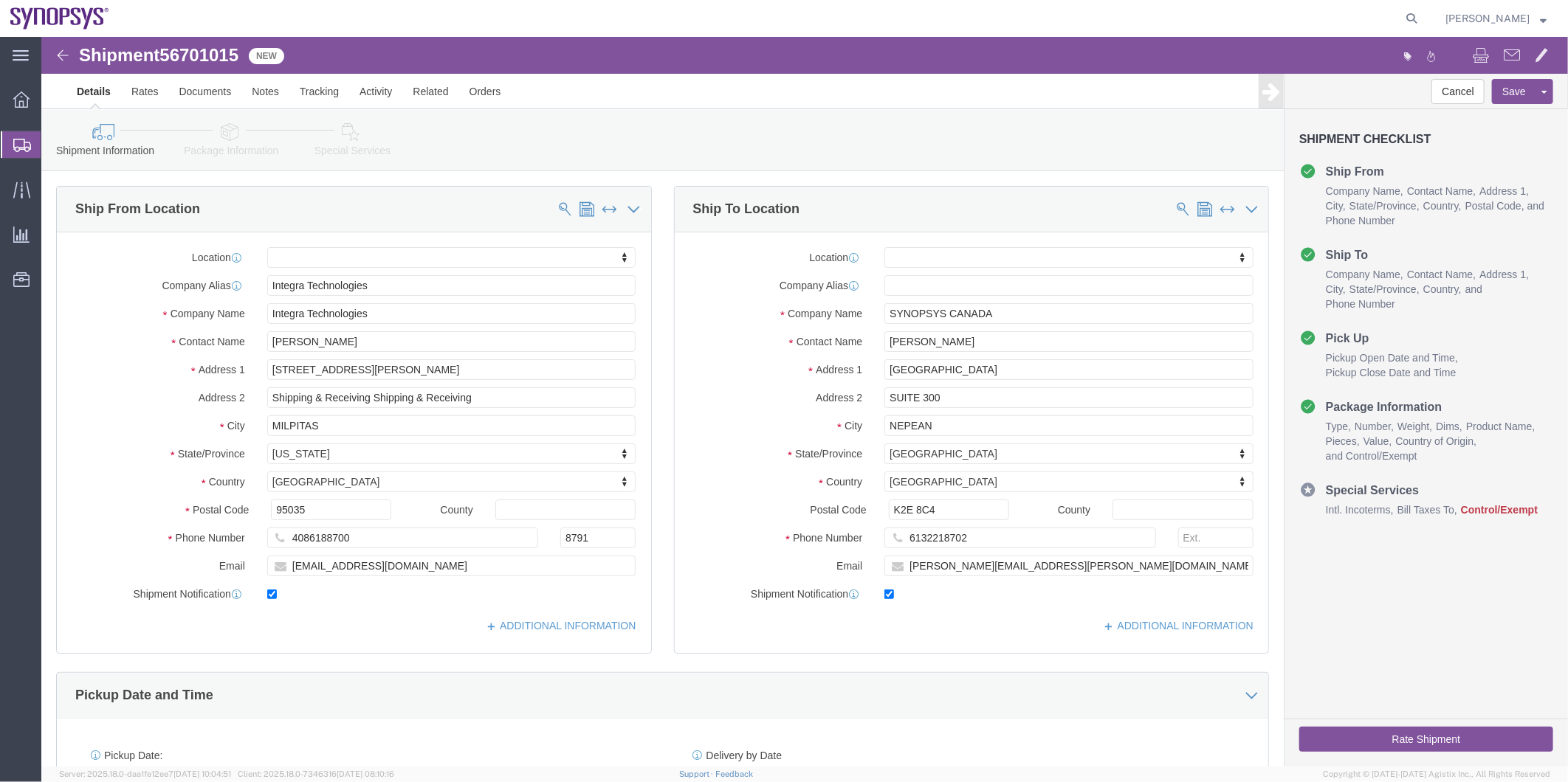
click icon
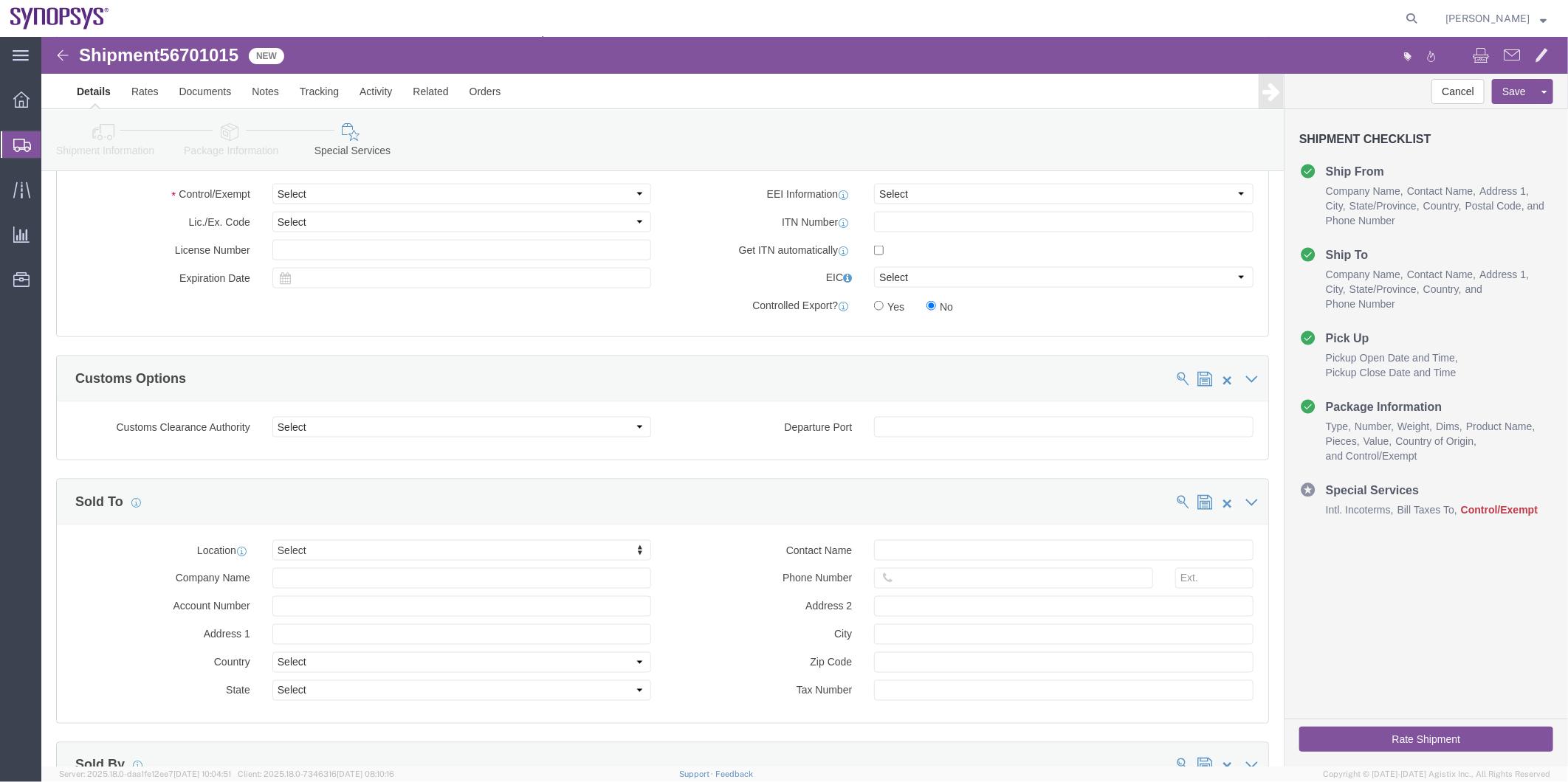
scroll to position [1066, 0]
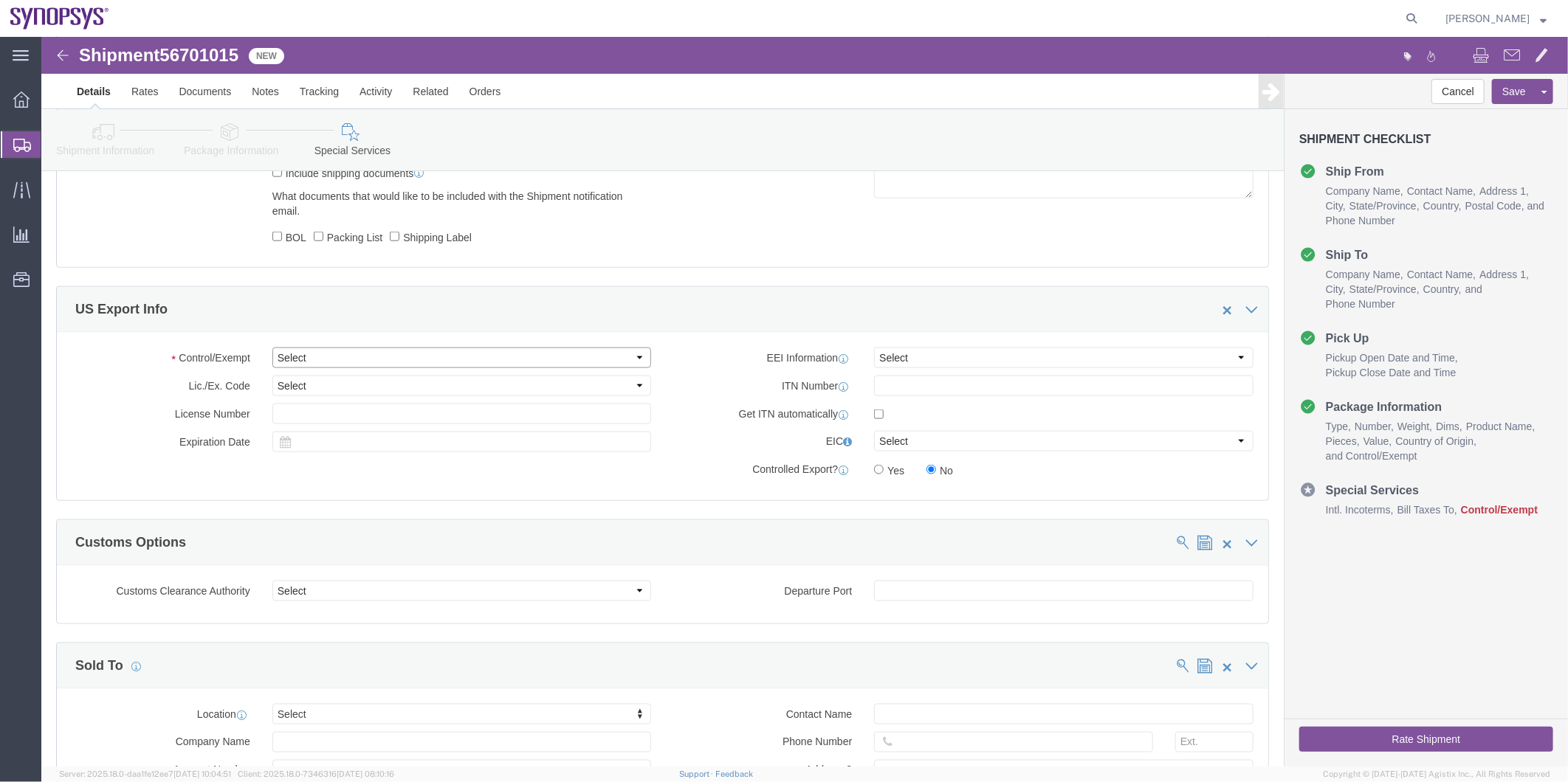
click select "Select ATF BIS DEA EPA FDA FTR ITAR OFAC Other (OPA)"
select select "FTR"
click select "Select ATF BIS DEA EPA FDA FTR ITAR OFAC Other (OPA)"
click select "Select 30.2(d)(2) 30.36 30.37(a) 30.37(f) 30.37(g) 30.37(h) 30.37(i) 30.37(j) 3…"
select select "30.36"
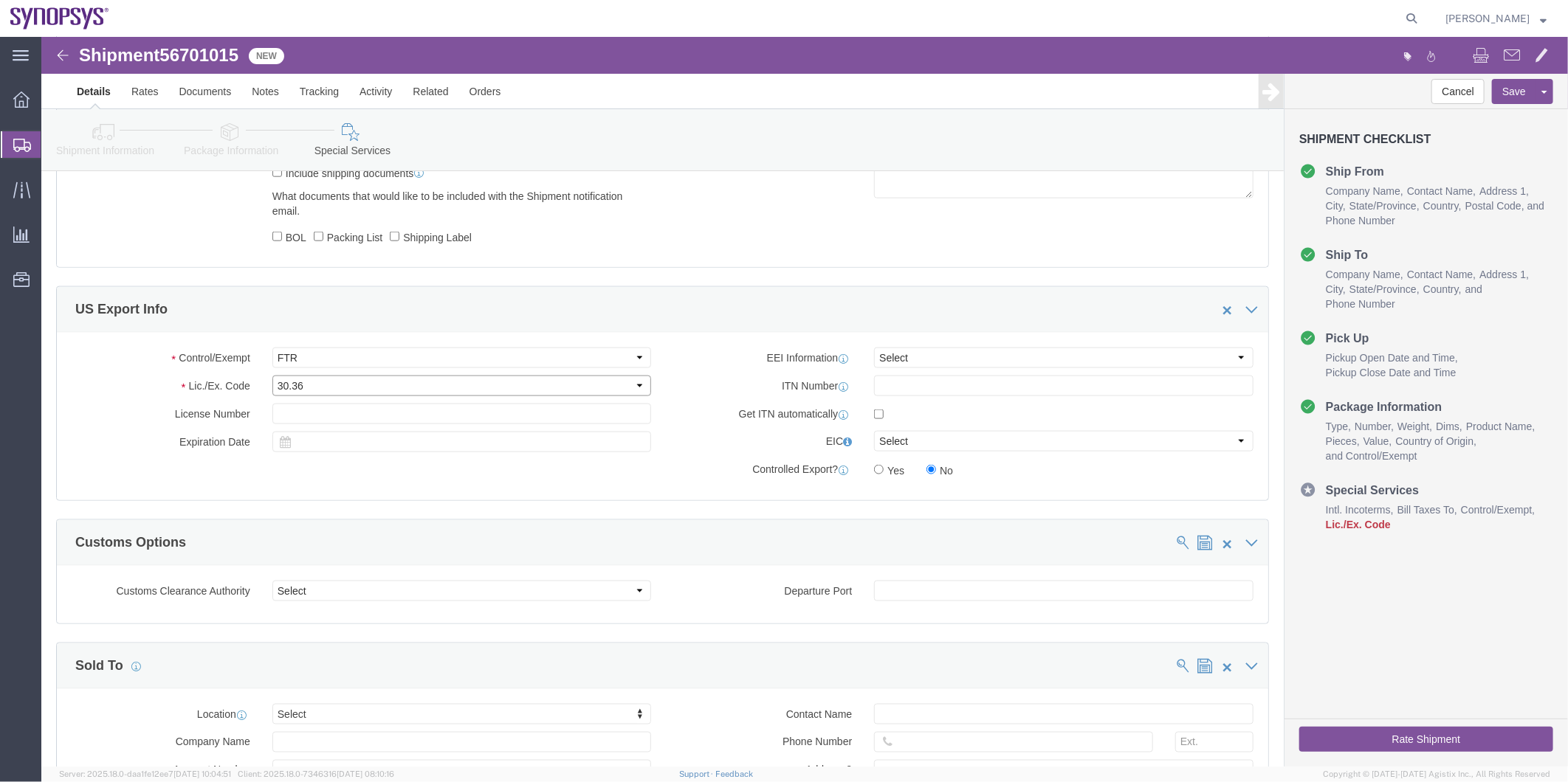
click select "Select 30.2(d)(2) 30.36 30.37(a) 30.37(f) 30.37(g) 30.37(h) 30.37(i) 30.37(j) 3…"
drag, startPoint x: 894, startPoint y: 333, endPoint x: 894, endPoint y: 341, distance: 8.0
click select "Select AES-Direct EEI Carrier File EEI EEI Exempt"
select select "EXEM"
click select "Select AES-Direct EEI Carrier File EEI EEI Exempt"
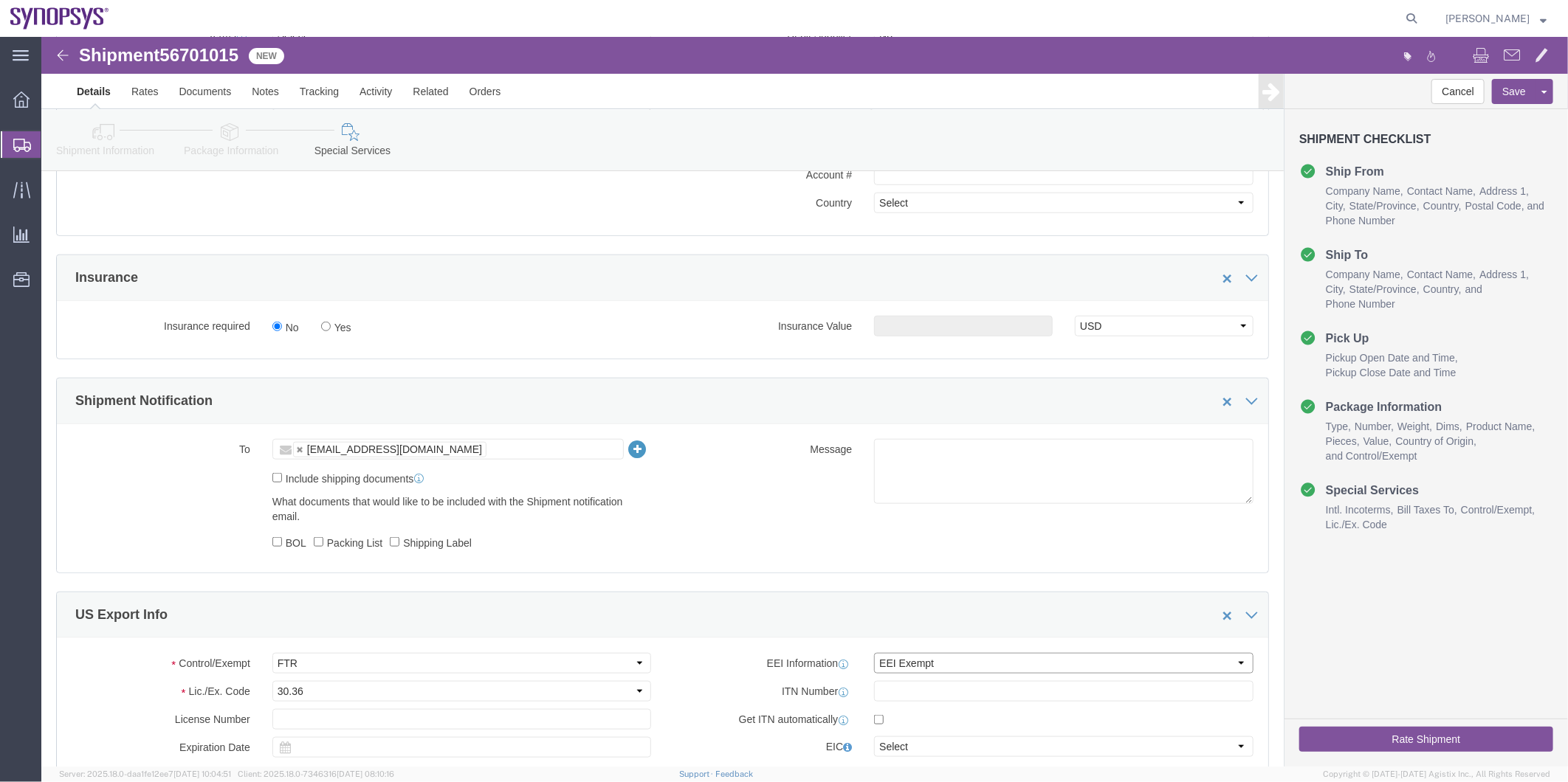
scroll to position [738, 0]
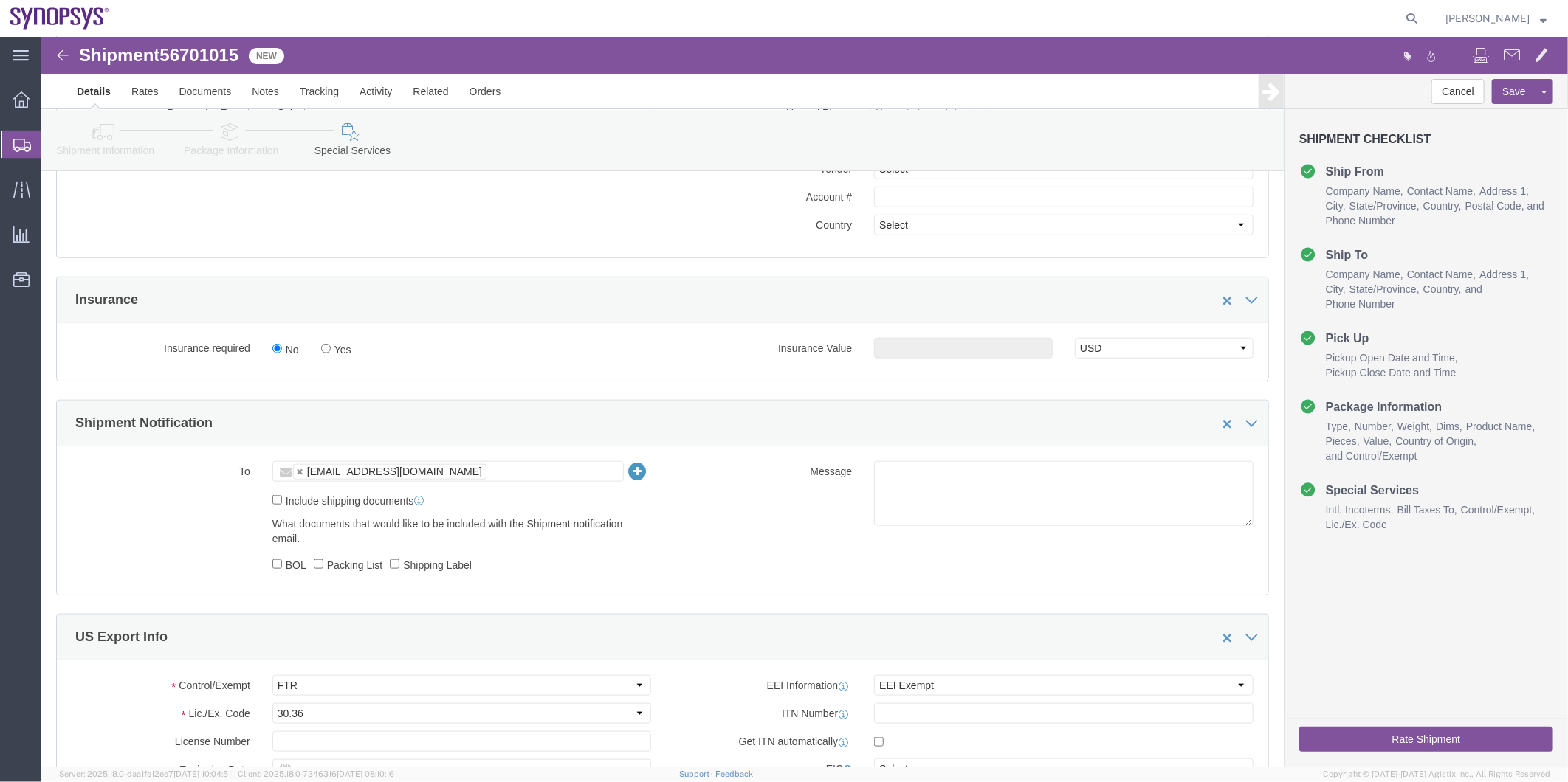
click ul "SVI.shipping@integra-tech.com"
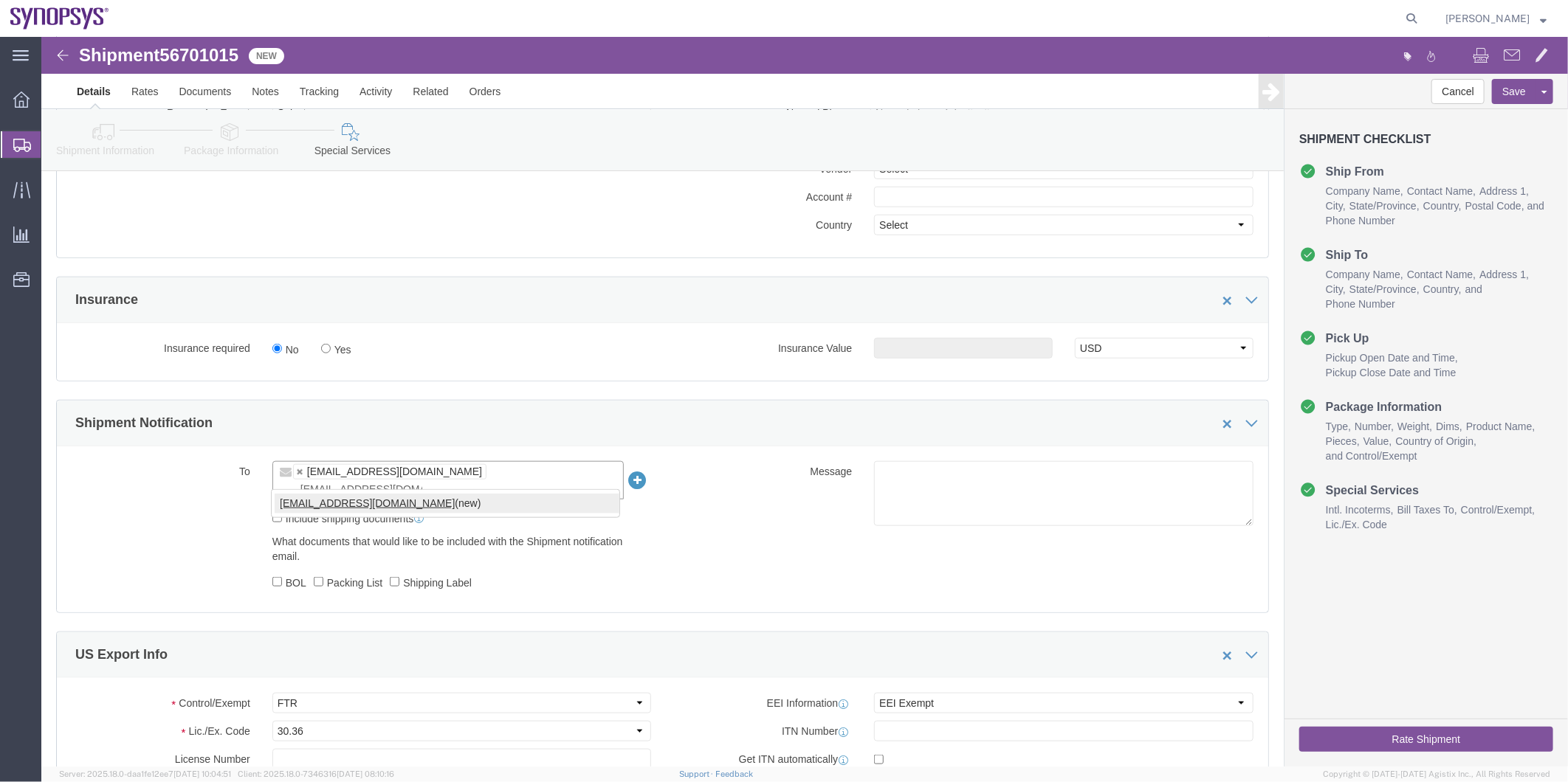
type input "shipping@synopsys.com"
click button "Rate Shipment"
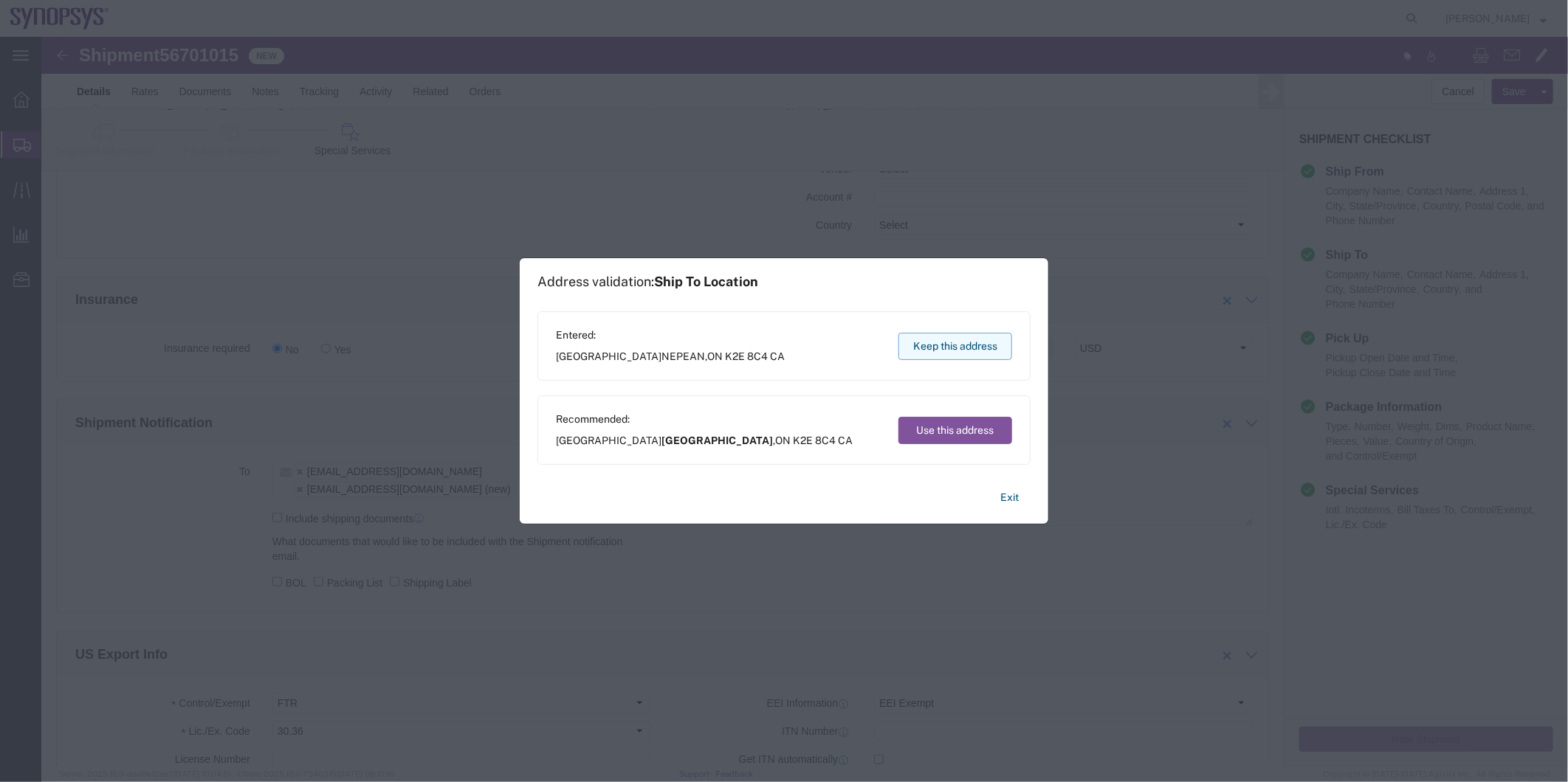
click at [932, 348] on button "Keep this address" at bounding box center [955, 346] width 114 height 27
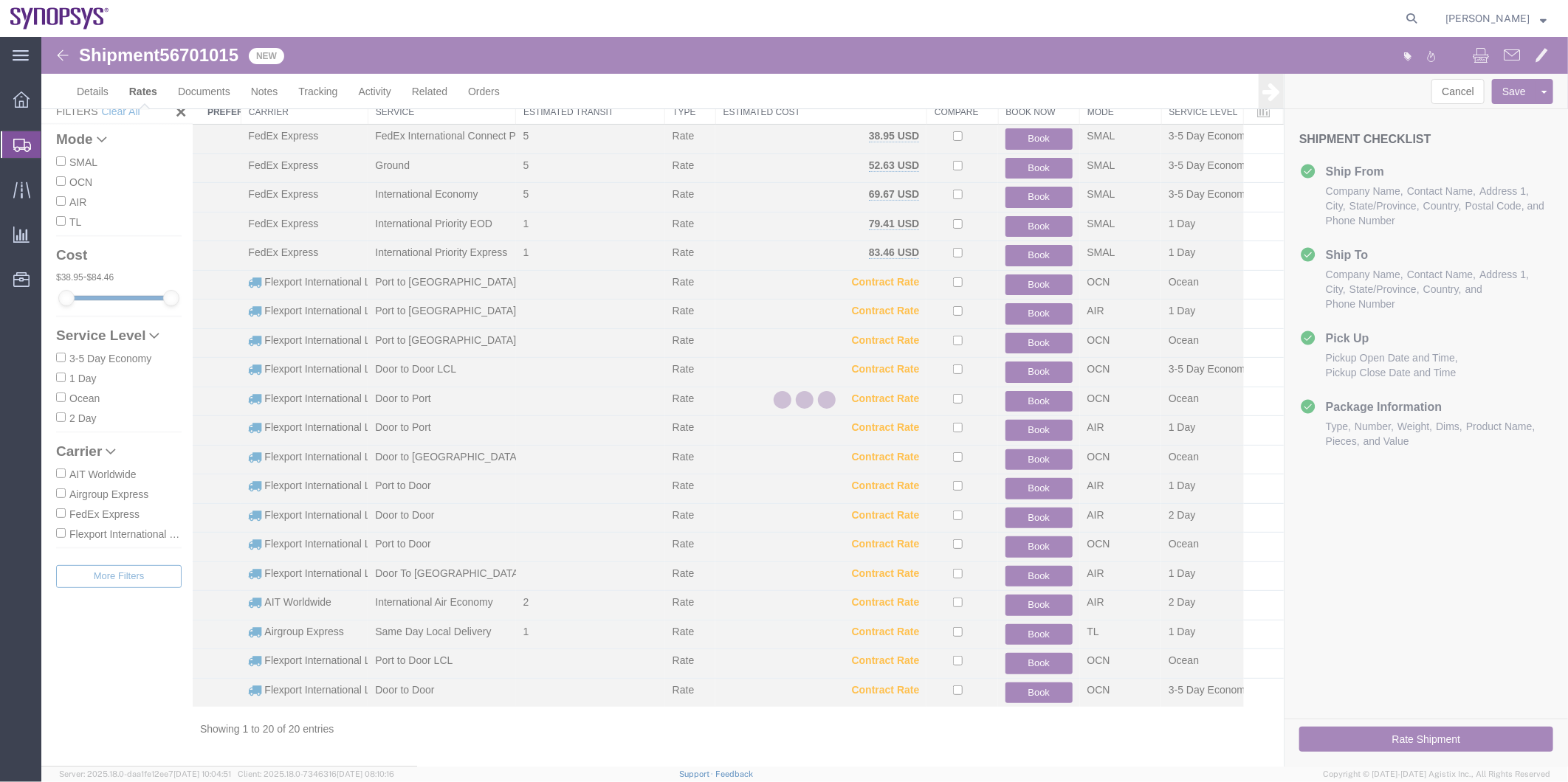
scroll to position [44, 0]
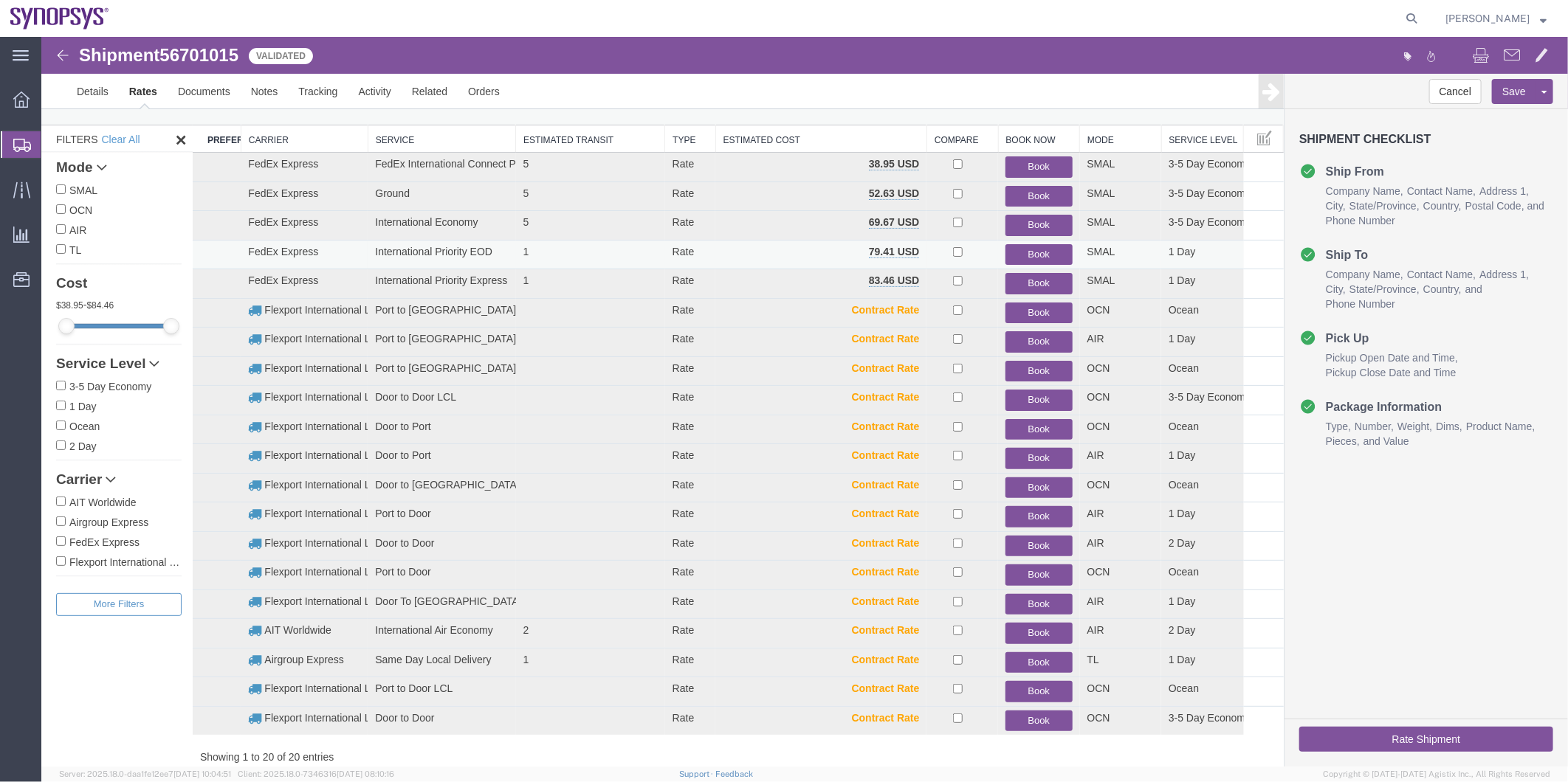
click at [1029, 254] on button "Book" at bounding box center [1038, 254] width 67 height 21
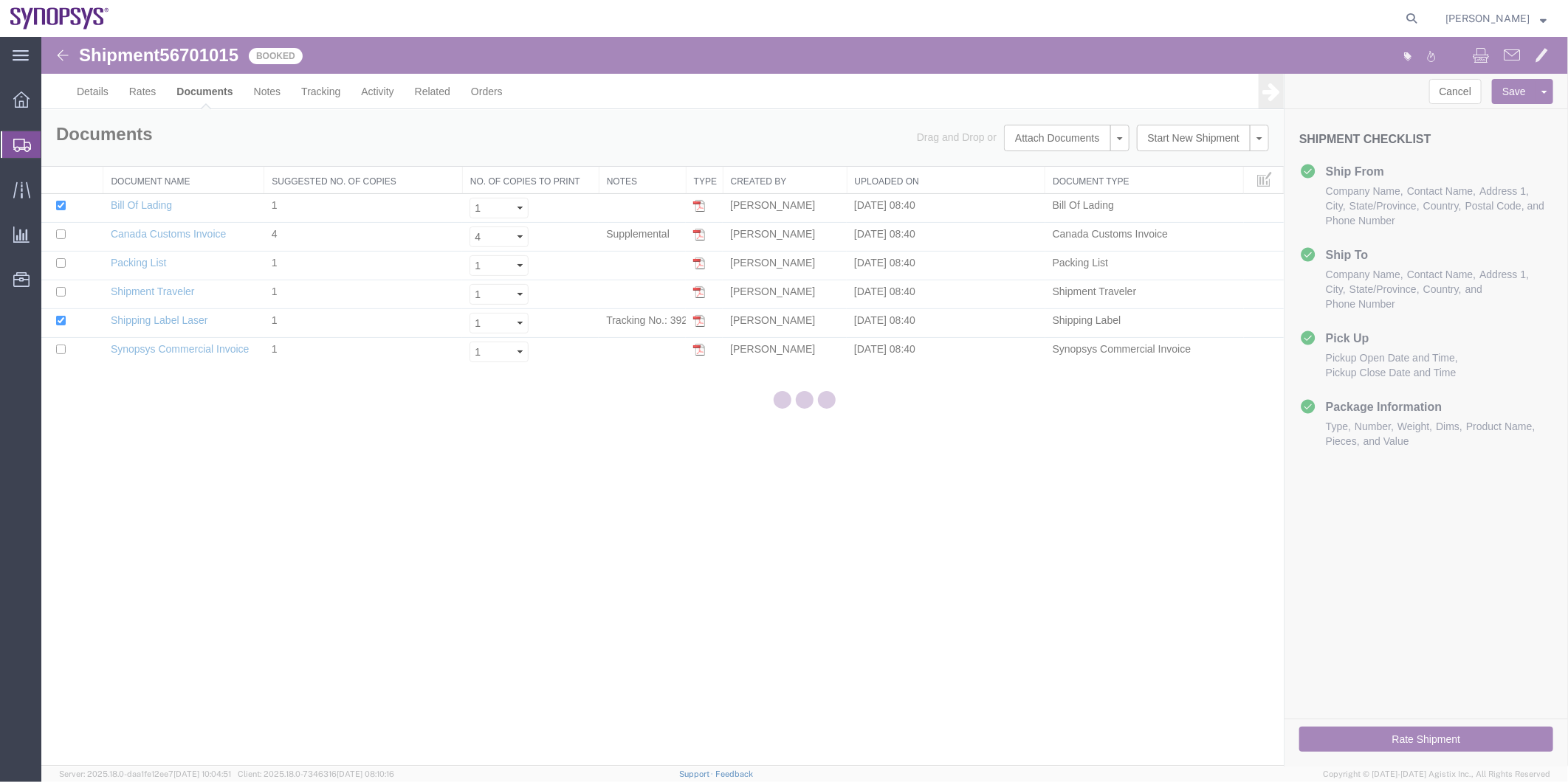
scroll to position [0, 0]
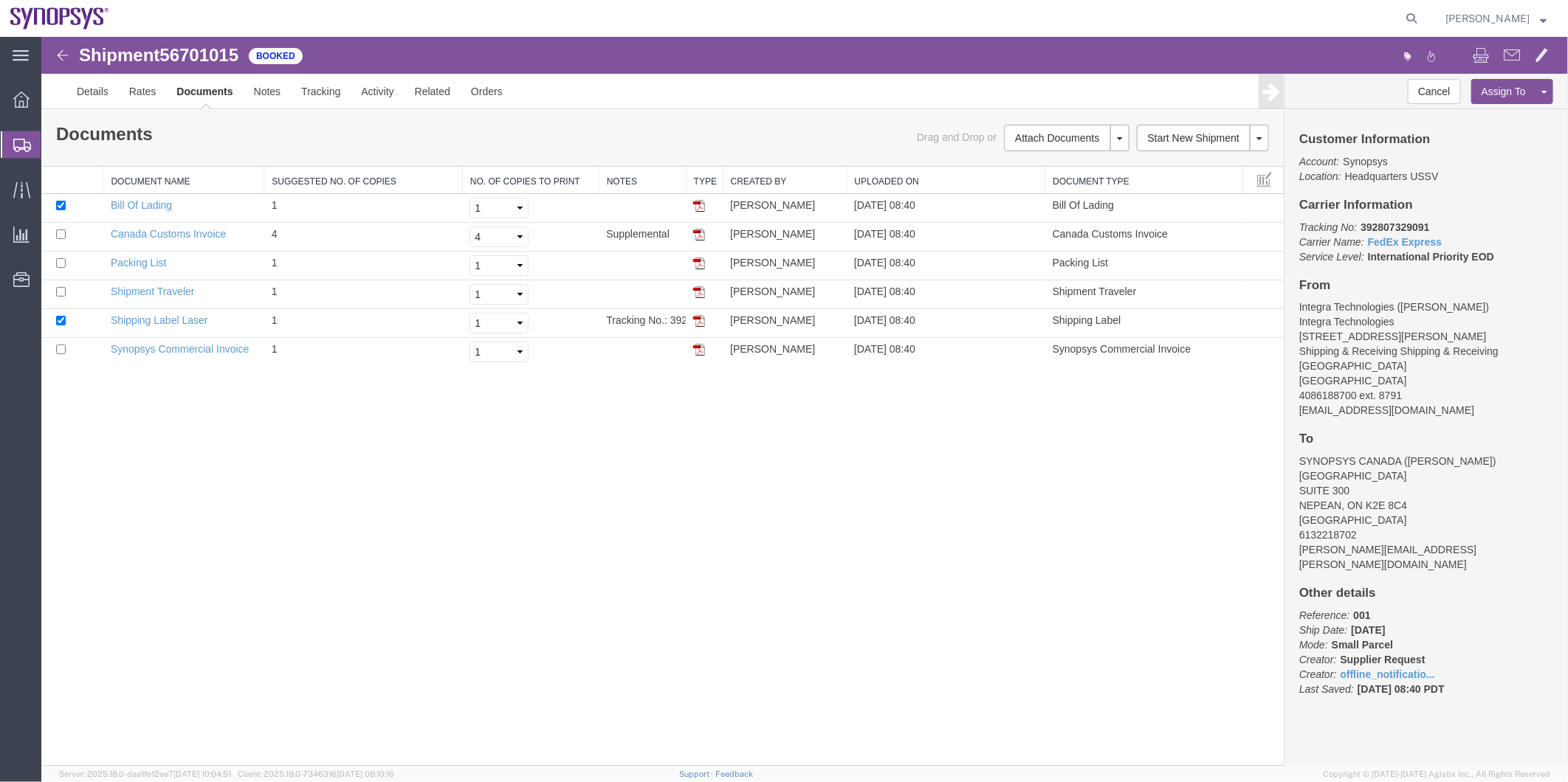
click at [210, 48] on span "56701015" at bounding box center [198, 54] width 79 height 20
click at [203, 55] on span "56701015" at bounding box center [198, 54] width 79 height 20
copy span "56701015"
click at [180, 320] on link "Shipping Label Laser" at bounding box center [158, 319] width 98 height 11
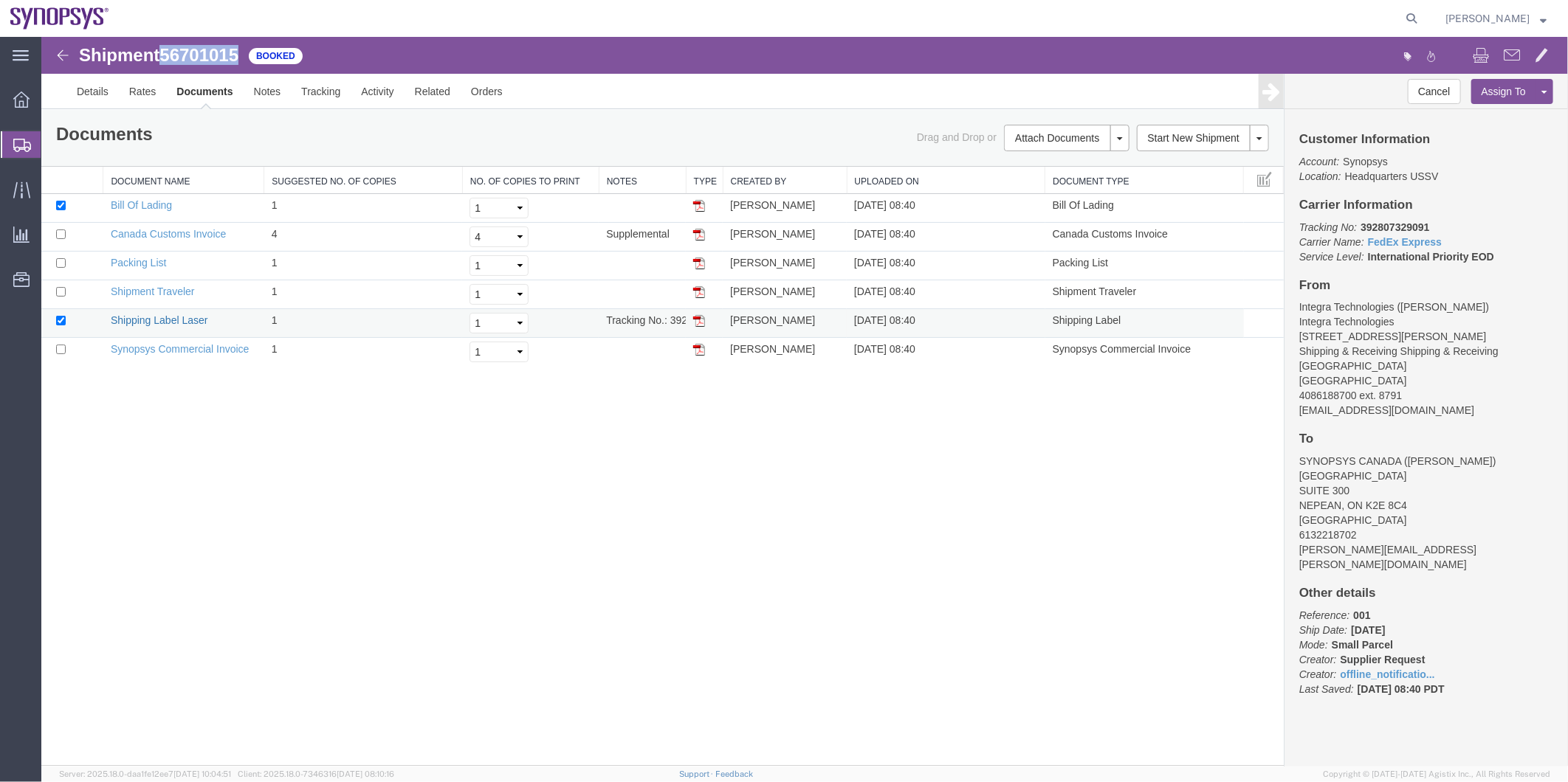
click at [180, 320] on link "Shipping Label Laser" at bounding box center [158, 319] width 98 height 11
click at [203, 345] on link "Synopsys Commercial Invoice" at bounding box center [180, 347] width 139 height 11
click at [150, 259] on link "Packing List" at bounding box center [137, 261] width 55 height 11
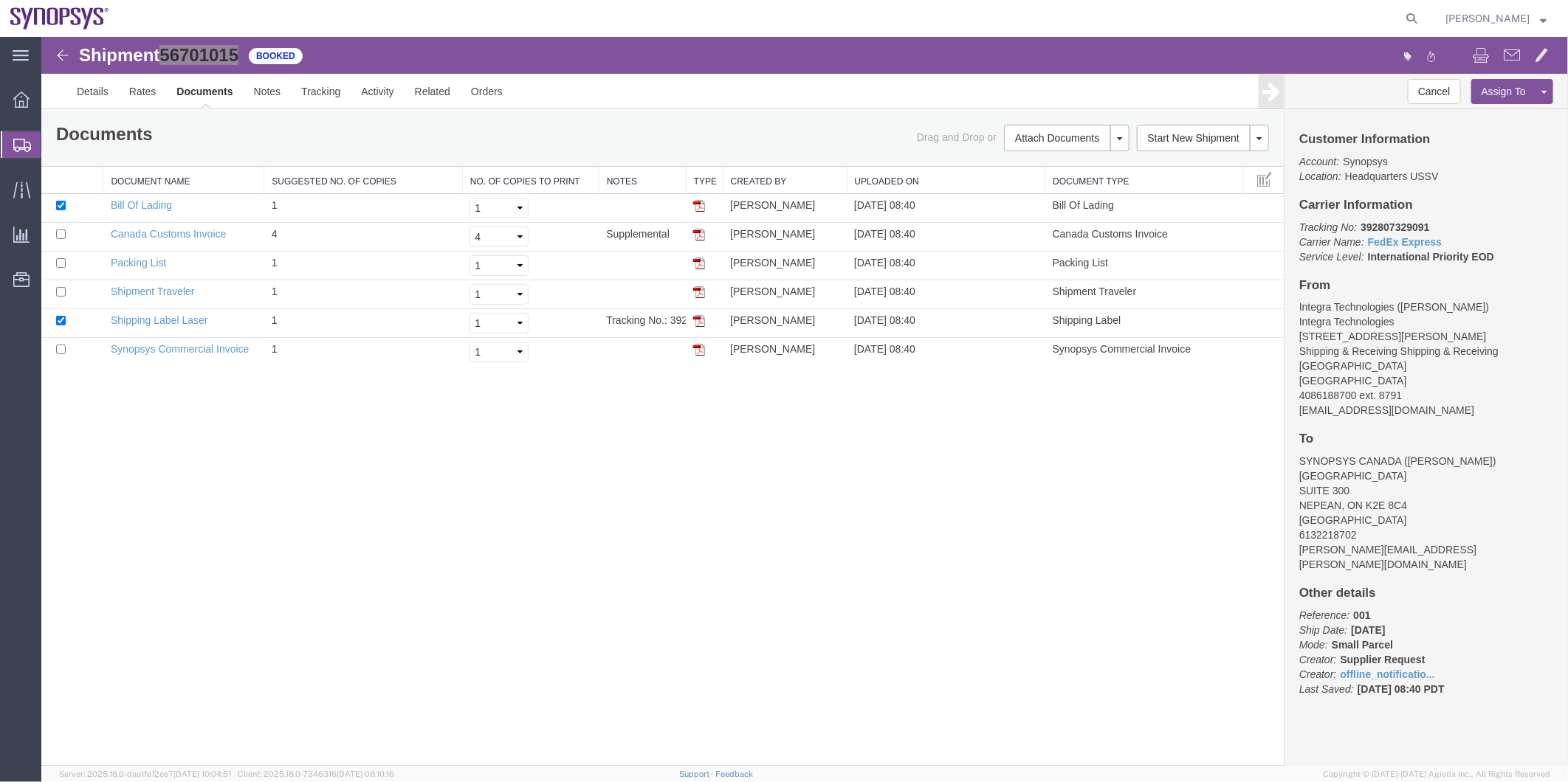
click at [0, 0] on span "Shipment Manager" at bounding box center [0, 0] width 0 height 0
